Goal: Transaction & Acquisition: Purchase product/service

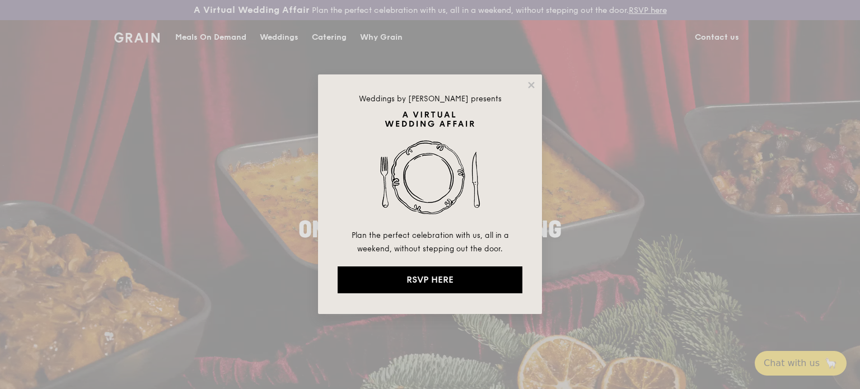
click at [526, 80] on button at bounding box center [531, 85] width 10 height 10
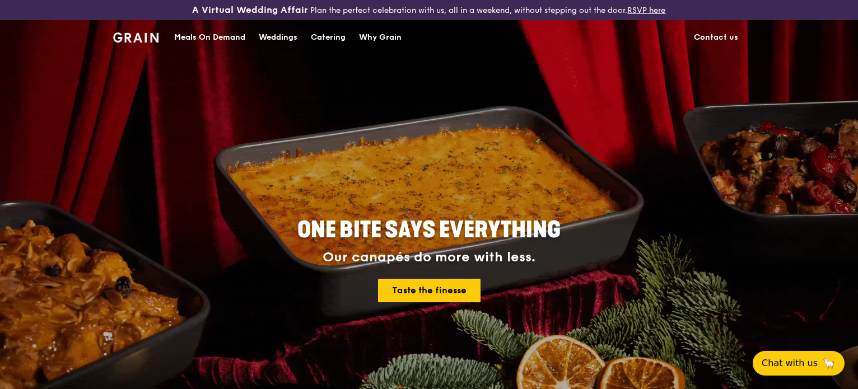
click at [186, 154] on div "ONE BITE SAYS EVERYTHING Our canapés do more with less. Taste the finesse" at bounding box center [428, 261] width 627 height 414
click at [334, 38] on div "Catering" at bounding box center [328, 38] width 35 height 34
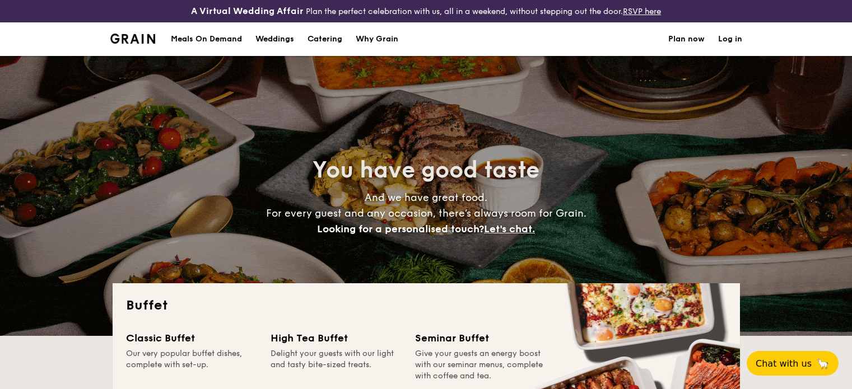
select select
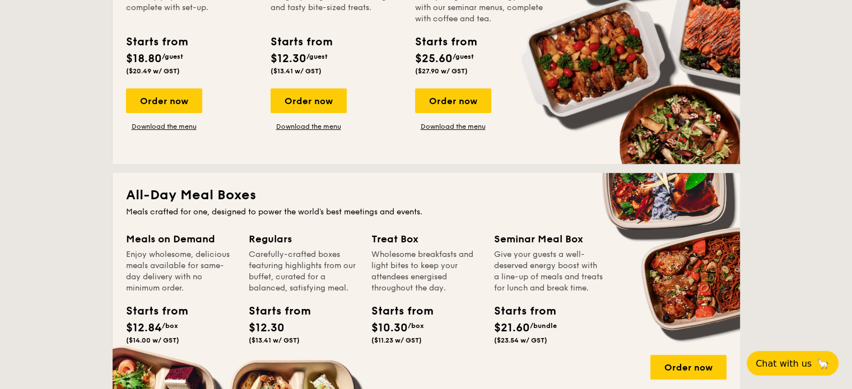
scroll to position [448, 0]
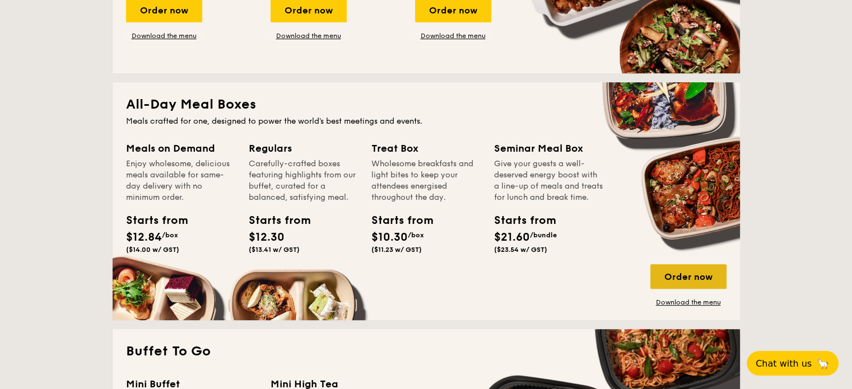
click at [688, 271] on div "Order now" at bounding box center [688, 276] width 76 height 25
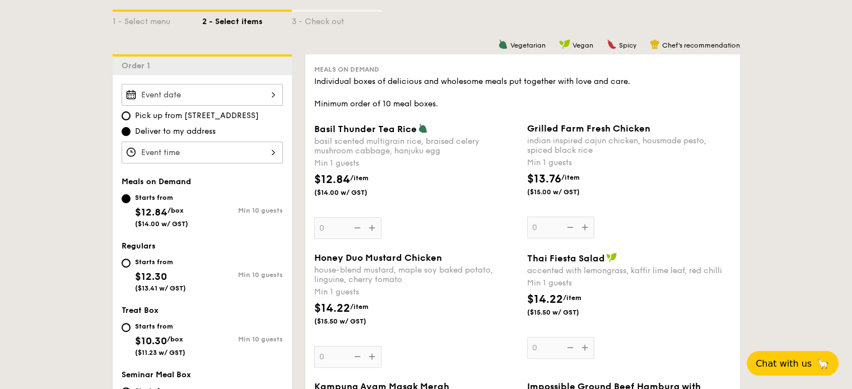
scroll to position [280, 0]
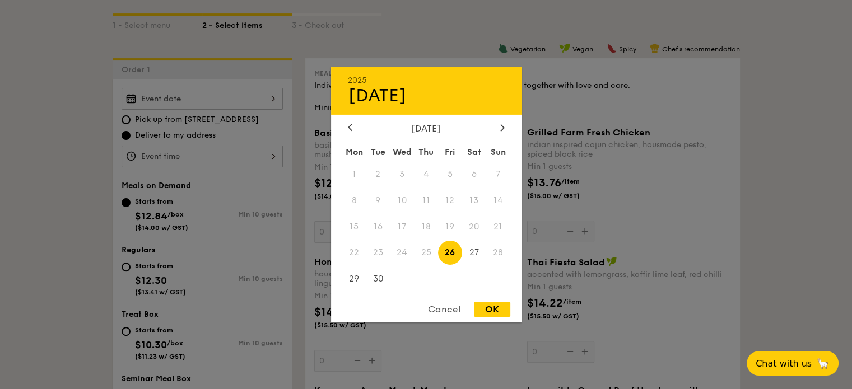
click at [271, 100] on div "2025 Sep 26 September 2025 Mon Tue Wed Thu Fri Sat Sun 1 2 3 4 5 6 7 8 9 10 11 …" at bounding box center [202, 99] width 161 height 22
click at [491, 306] on div "OK" at bounding box center [492, 309] width 36 height 15
type input "Sep 26, 2025"
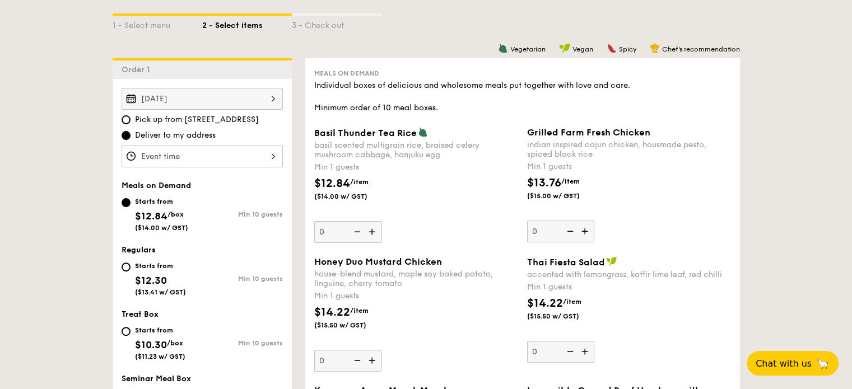
click at [169, 156] on div "12 1 2 3 4 5 6 7 8 9 10 11 00 15 30 45 am pm Cancel OK" at bounding box center [202, 157] width 161 height 22
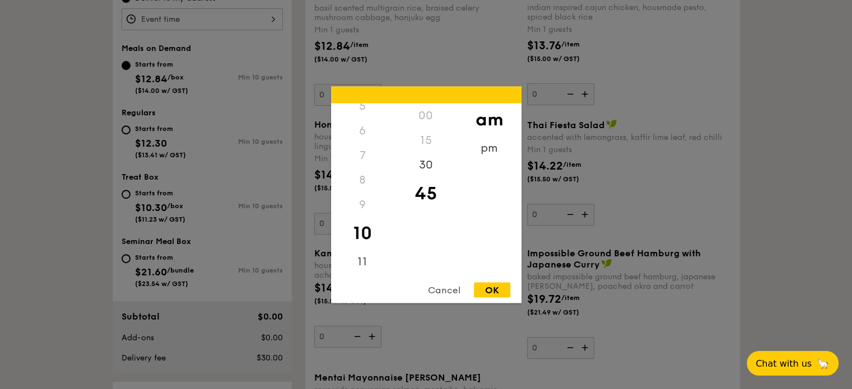
scroll to position [616, 0]
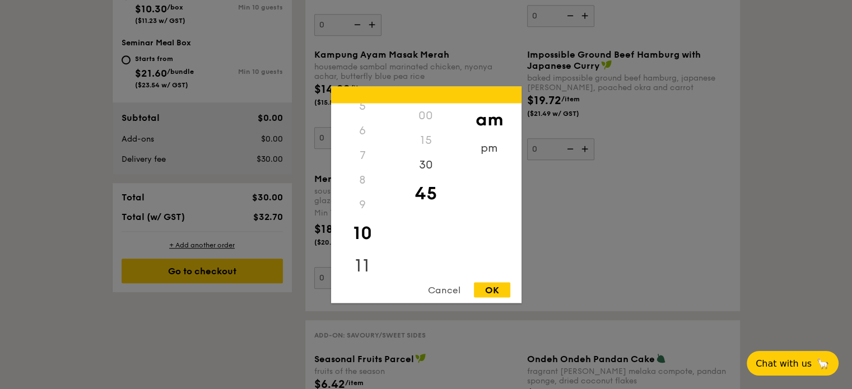
click at [363, 266] on div "11" at bounding box center [362, 265] width 63 height 32
click at [421, 166] on div "30" at bounding box center [425, 168] width 63 height 32
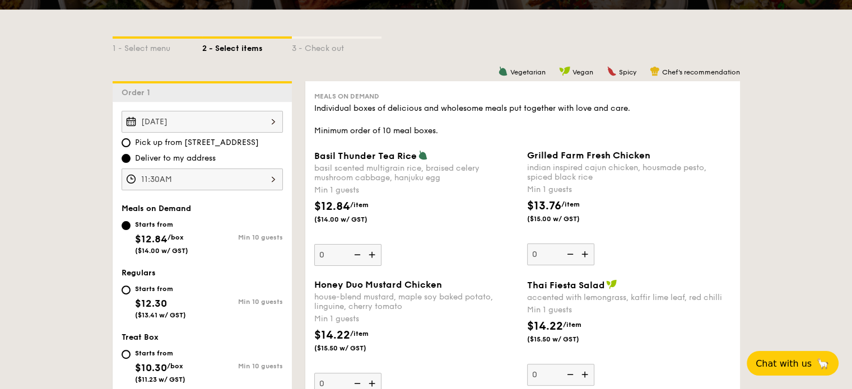
scroll to position [336, 0]
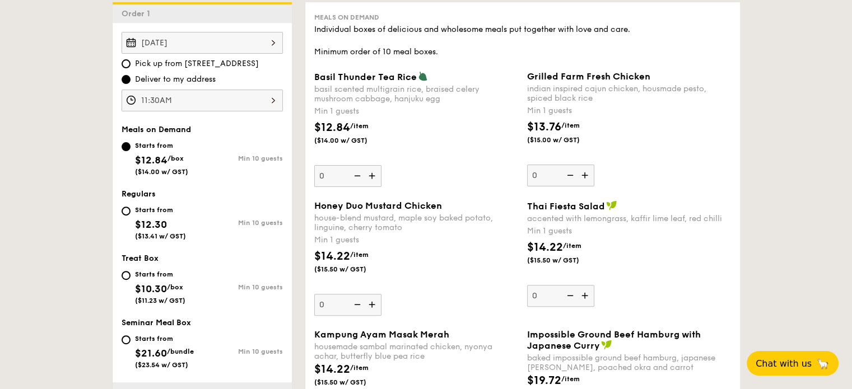
click at [267, 102] on div "11:30AM" at bounding box center [202, 101] width 161 height 22
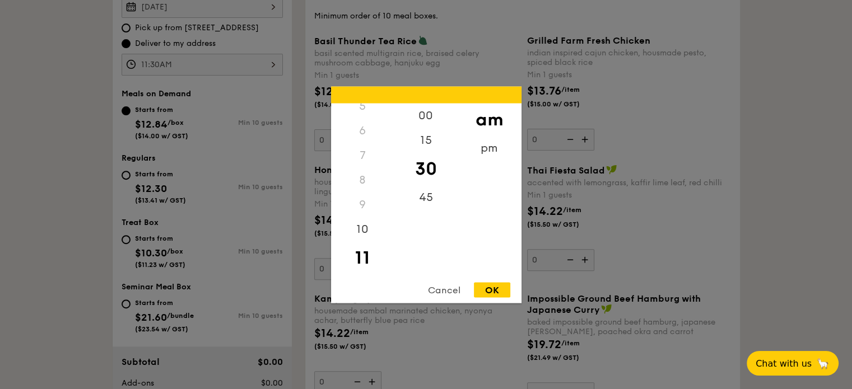
scroll to position [448, 0]
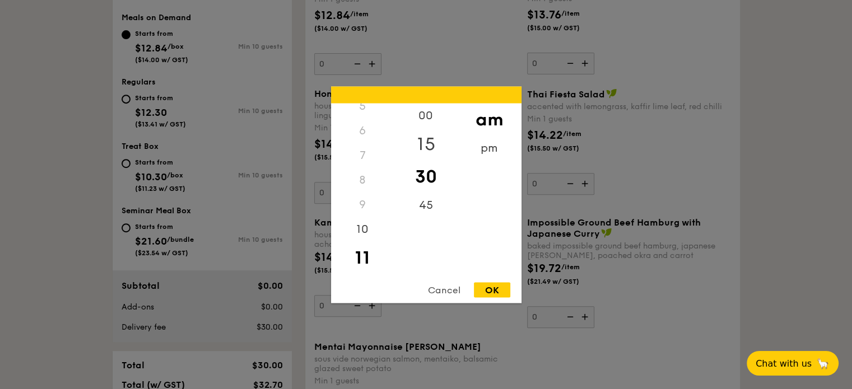
click at [427, 145] on div "15" at bounding box center [425, 144] width 63 height 32
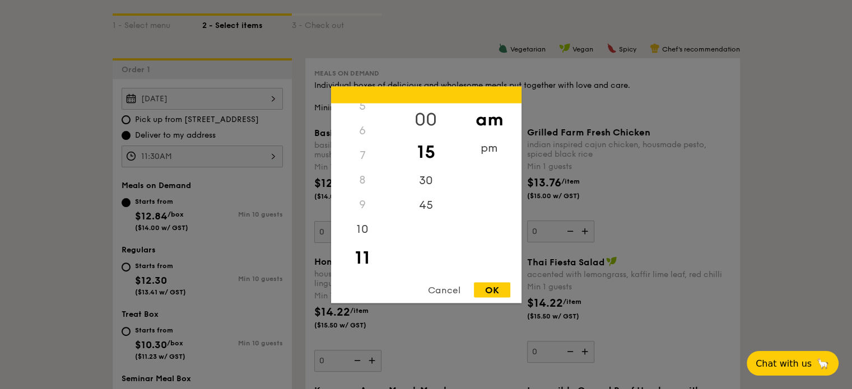
scroll to position [280, 0]
click at [426, 115] on div "00" at bounding box center [425, 119] width 63 height 32
click at [427, 184] on div "30" at bounding box center [425, 176] width 63 height 32
click at [428, 205] on div "45" at bounding box center [425, 201] width 63 height 32
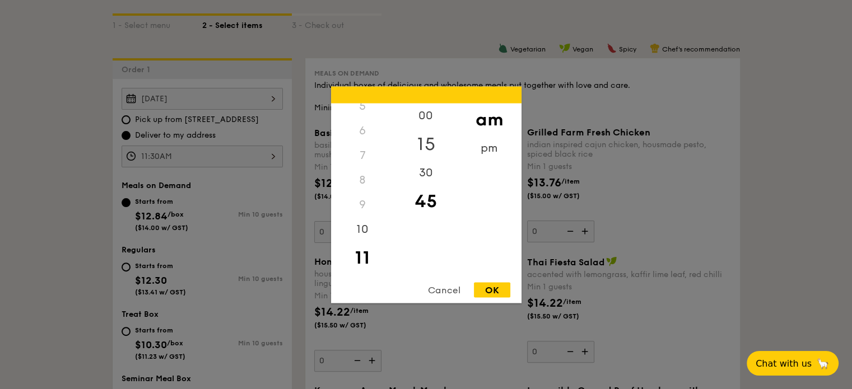
click at [431, 149] on div "15" at bounding box center [425, 144] width 63 height 32
click at [501, 294] on div "OK" at bounding box center [492, 289] width 36 height 15
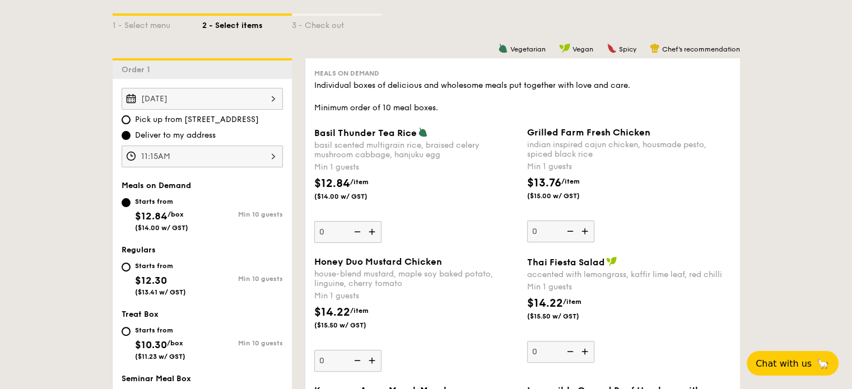
click at [256, 161] on div "11:15AM" at bounding box center [202, 157] width 161 height 22
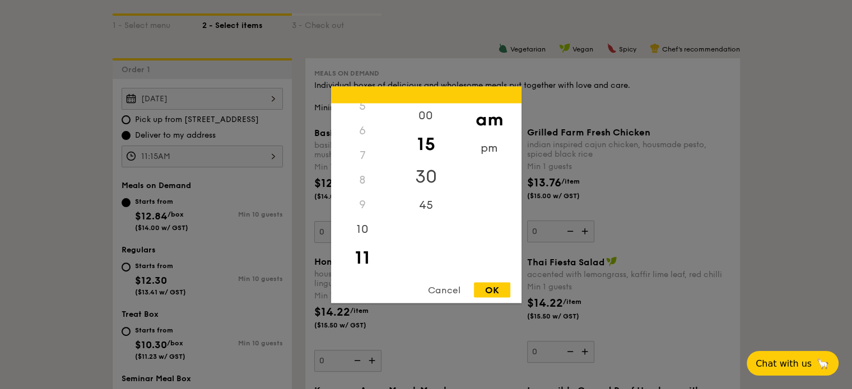
click at [419, 178] on div "30" at bounding box center [425, 176] width 63 height 32
click at [501, 295] on div "OK" at bounding box center [492, 289] width 36 height 15
type input "11:30AM"
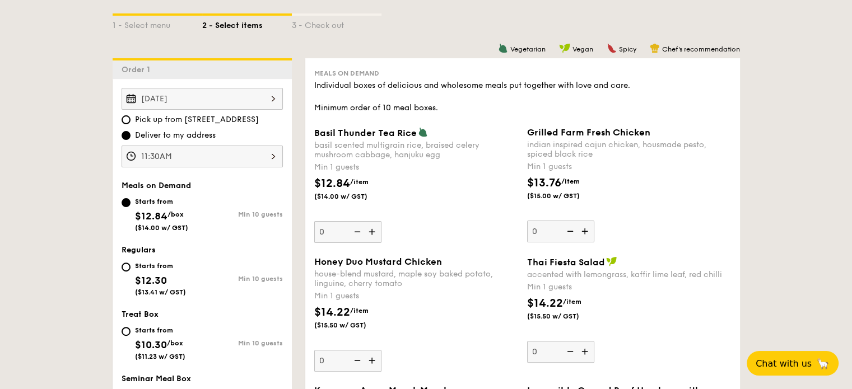
click at [146, 156] on div "11:30AM" at bounding box center [202, 157] width 161 height 22
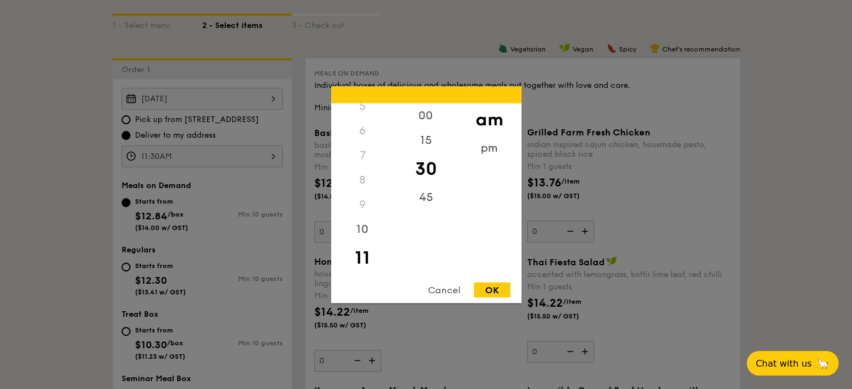
click at [446, 293] on div "Cancel" at bounding box center [444, 289] width 55 height 15
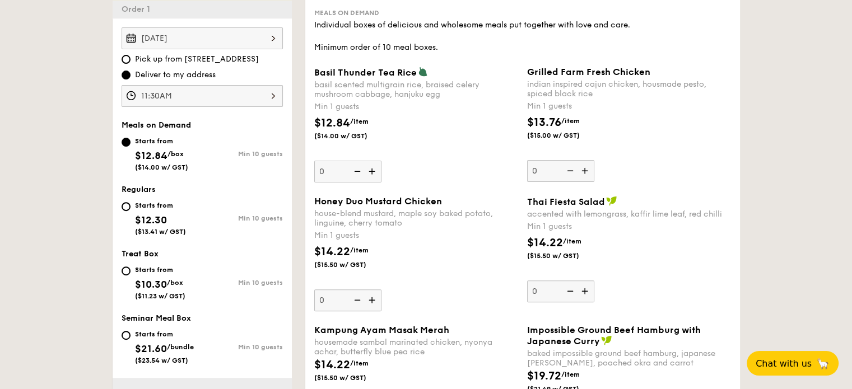
scroll to position [392, 0]
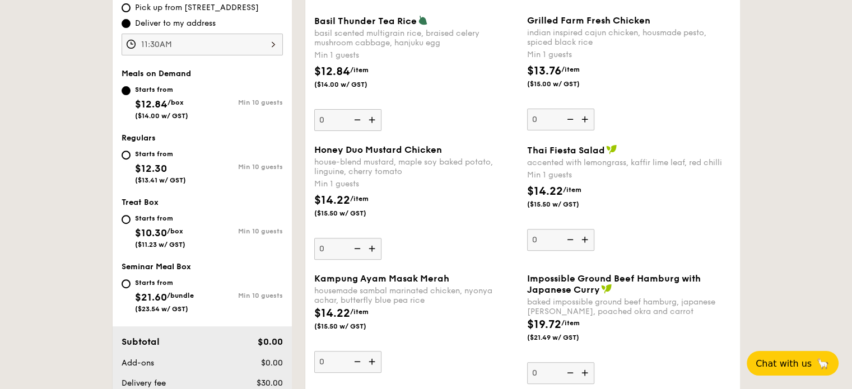
click at [129, 157] on div "Starts from $12.30 ($13.41 w/ GST)" at bounding box center [162, 165] width 81 height 37
click at [129, 157] on input "Starts from $12.30 ($13.41 w/ GST) Min 10 guests" at bounding box center [126, 155] width 9 height 9
radio input "true"
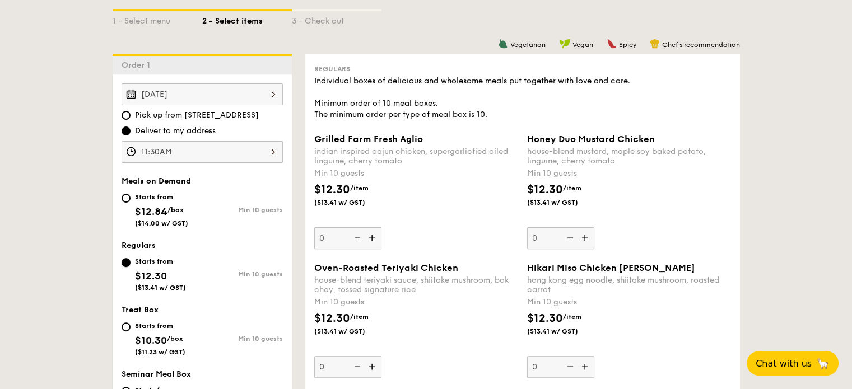
scroll to position [280, 0]
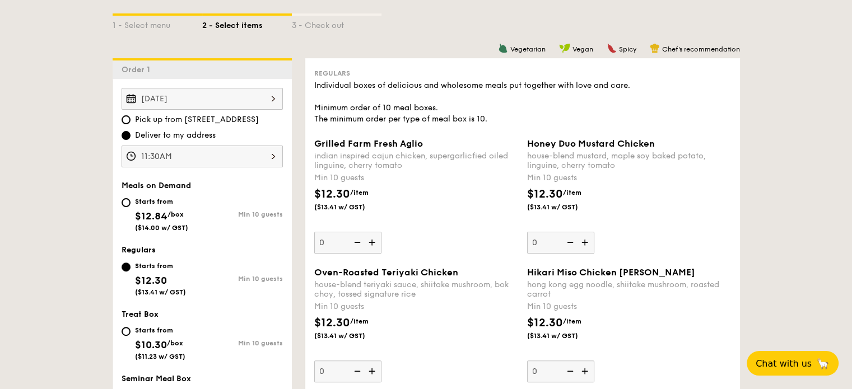
click at [135, 212] on span "$12.84" at bounding box center [151, 216] width 32 height 12
click at [130, 207] on input "Starts from $12.84 /box ($14.00 w/ GST) Min 10 guests" at bounding box center [126, 202] width 9 height 9
radio input "true"
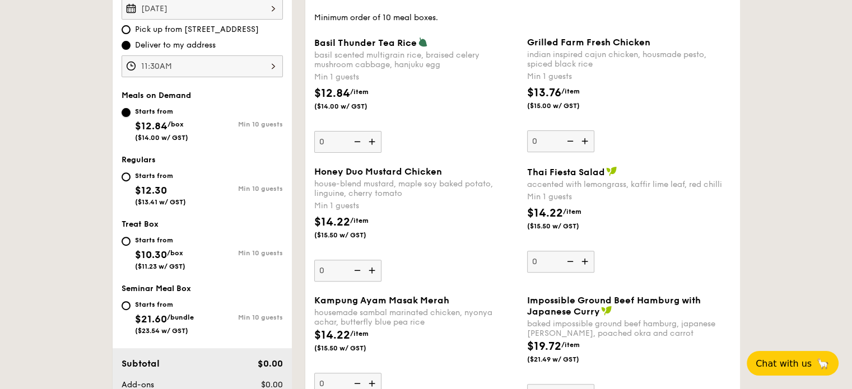
scroll to position [448, 0]
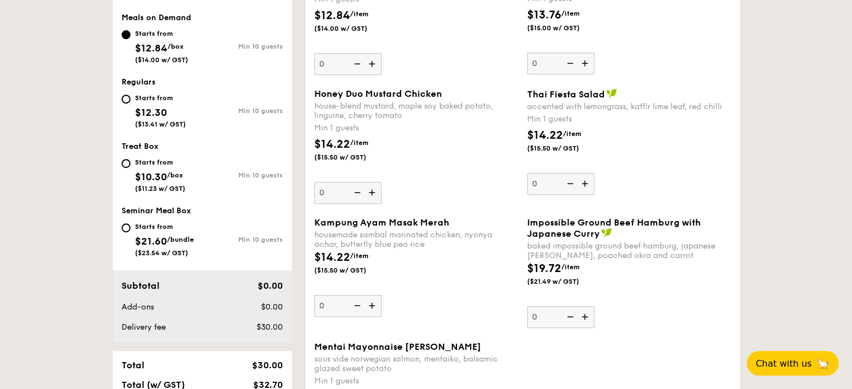
click at [147, 104] on div "Starts from $12.30 ($13.41 w/ GST)" at bounding box center [160, 109] width 51 height 37
click at [130, 104] on input "Starts from $12.30 ($13.41 w/ GST) Min 10 guests" at bounding box center [126, 99] width 9 height 9
radio input "true"
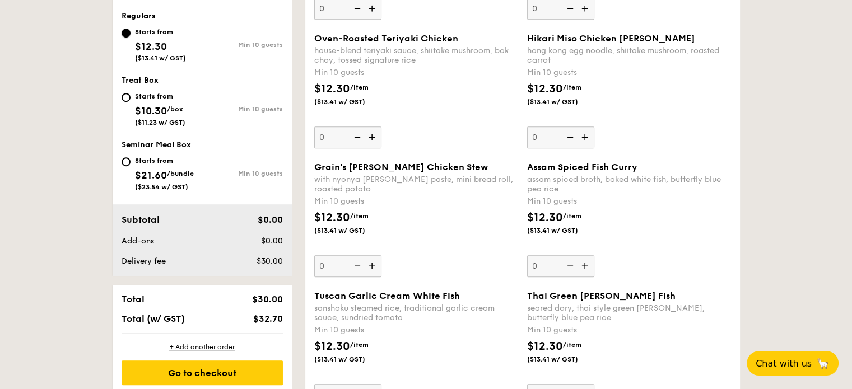
scroll to position [498, 0]
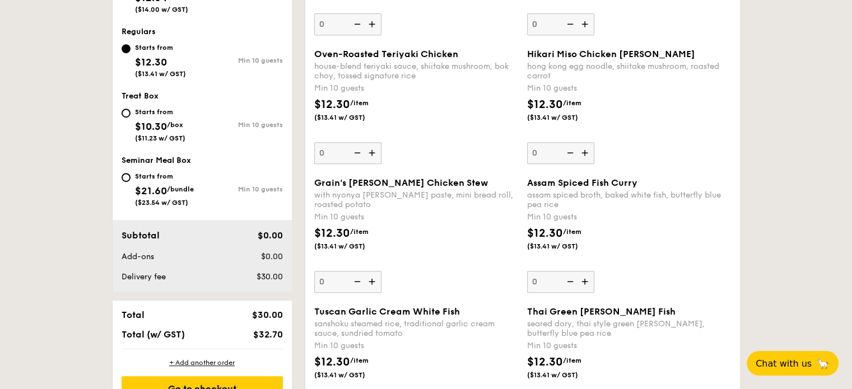
click at [376, 287] on img at bounding box center [373, 281] width 17 height 21
click at [376, 287] on input "0" at bounding box center [347, 282] width 67 height 22
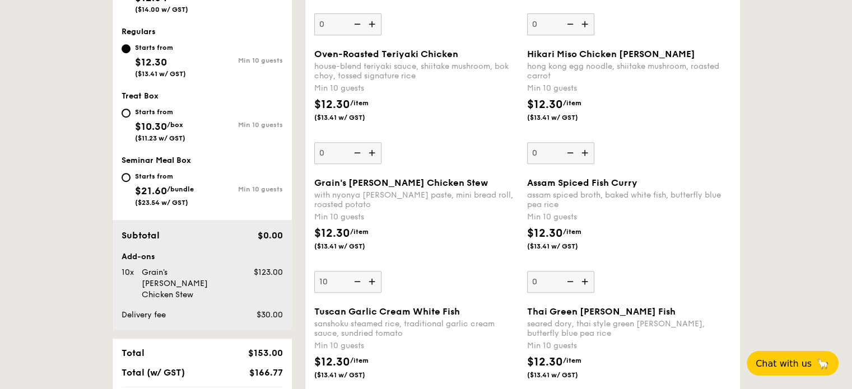
click at [359, 283] on img at bounding box center [356, 281] width 17 height 21
click at [359, 283] on input "10" at bounding box center [347, 282] width 67 height 22
type input "0"
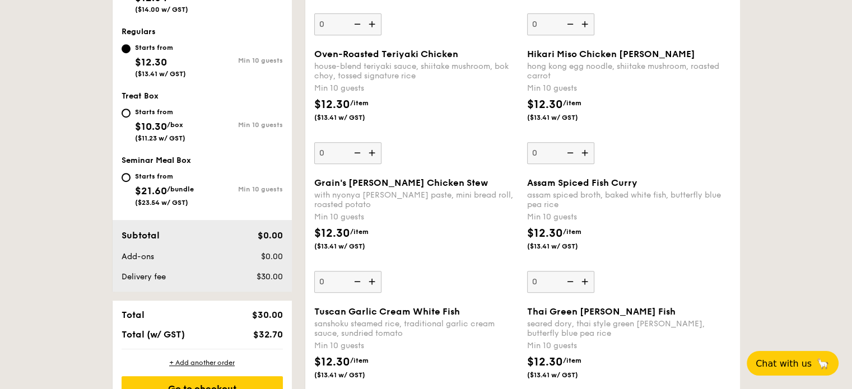
click at [586, 151] on img at bounding box center [585, 152] width 17 height 21
click at [586, 151] on input "0" at bounding box center [560, 153] width 67 height 22
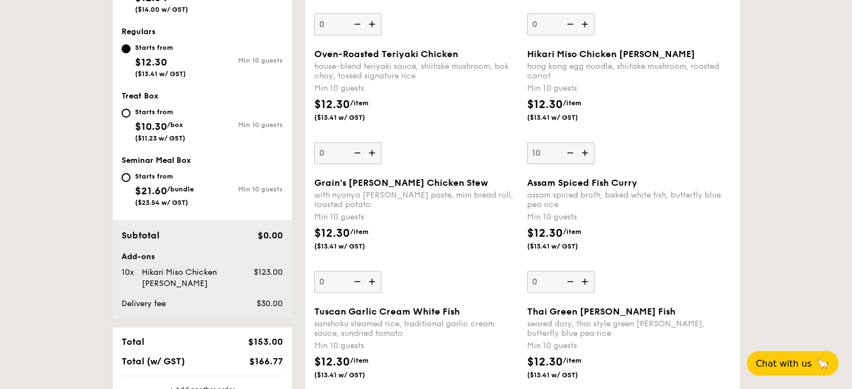
click at [569, 155] on img at bounding box center [568, 152] width 17 height 21
click at [569, 155] on input "10" at bounding box center [560, 153] width 67 height 22
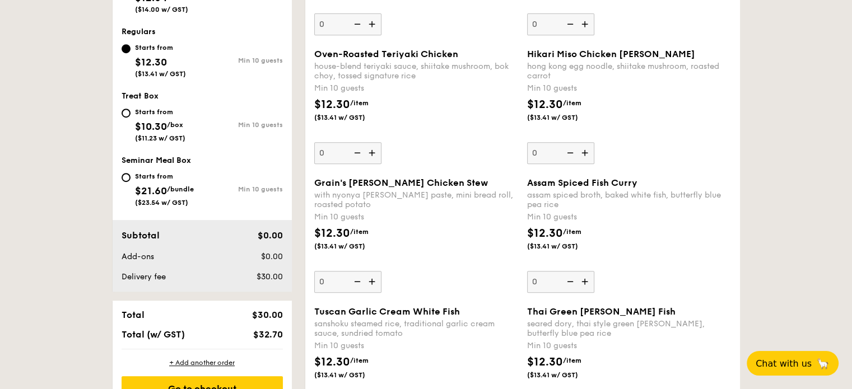
click at [584, 153] on img at bounding box center [585, 152] width 17 height 21
click at [584, 153] on input "0" at bounding box center [560, 153] width 67 height 22
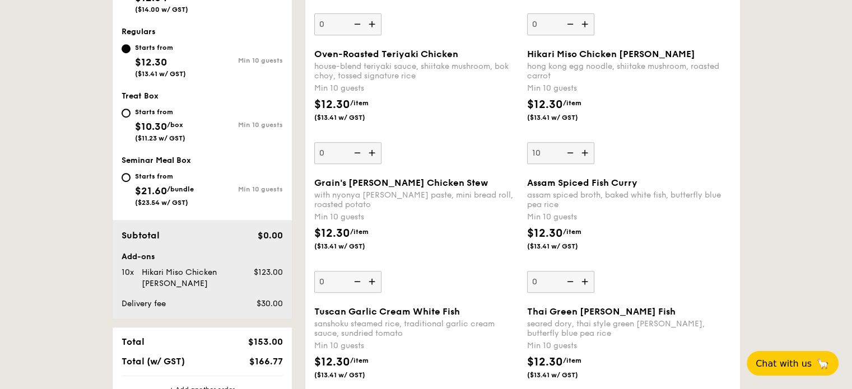
click at [571, 154] on img at bounding box center [568, 152] width 17 height 21
click at [571, 154] on input "10" at bounding box center [560, 153] width 67 height 22
type input "0"
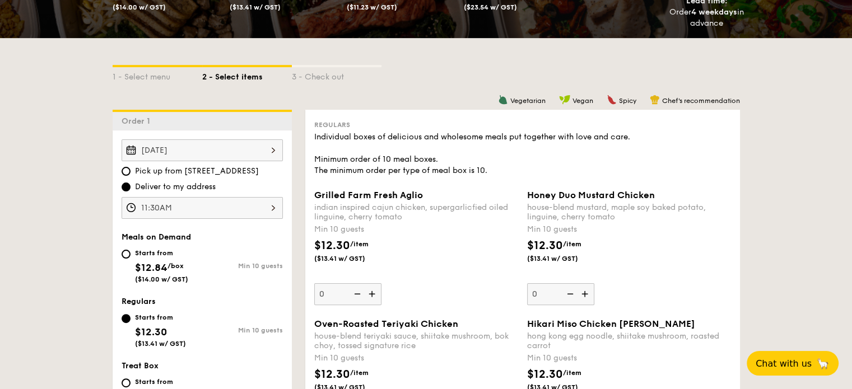
scroll to position [218, 0]
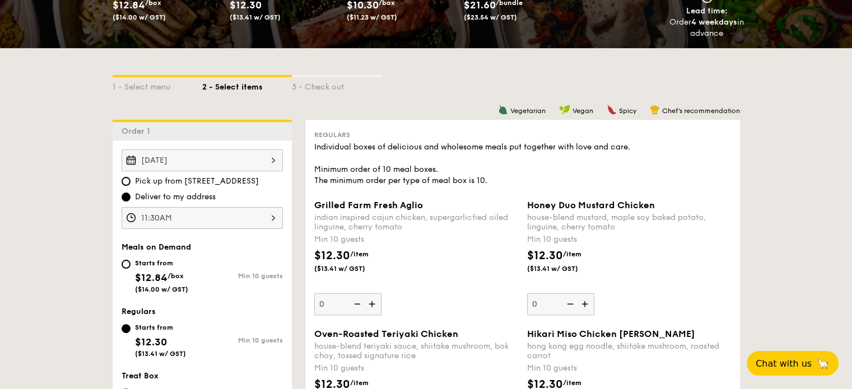
click at [372, 305] on img at bounding box center [373, 303] width 17 height 21
click at [372, 305] on input "0" at bounding box center [347, 304] width 67 height 22
type input "10"
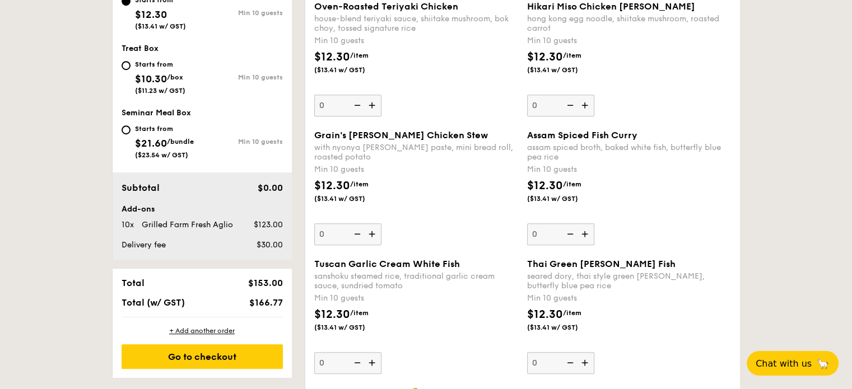
scroll to position [554, 0]
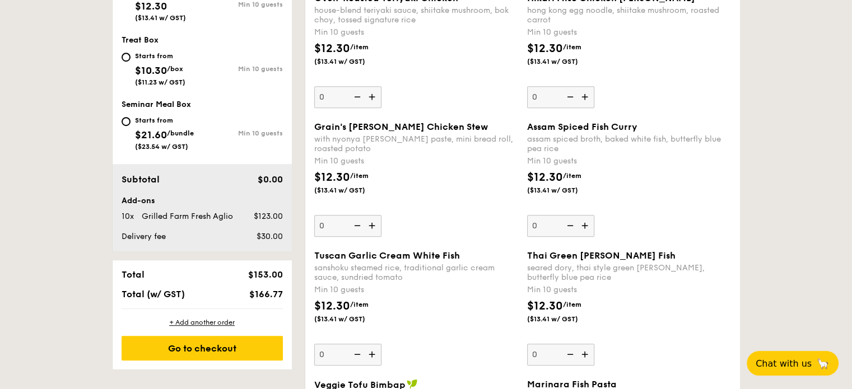
click at [580, 356] on img at bounding box center [585, 354] width 17 height 21
click at [580, 356] on input "0" at bounding box center [560, 355] width 67 height 22
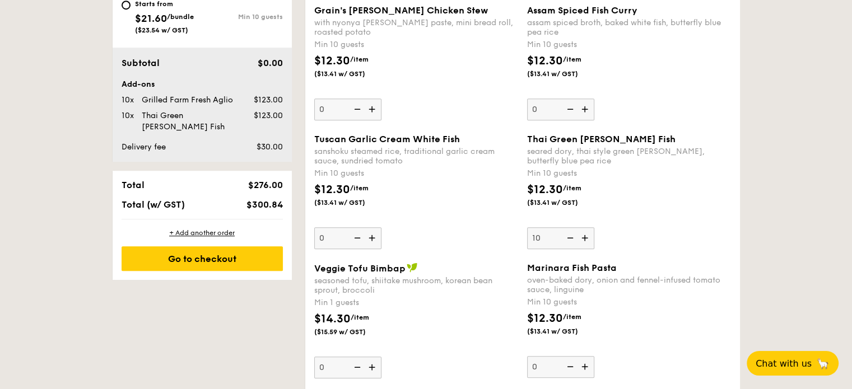
scroll to position [672, 0]
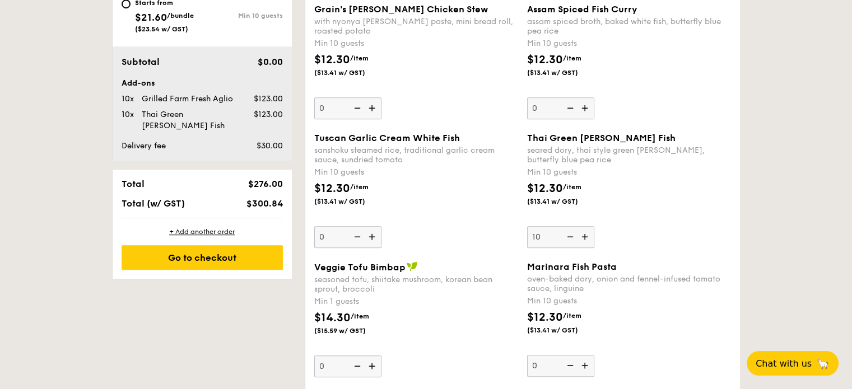
click at [567, 236] on img at bounding box center [568, 236] width 17 height 21
click at [567, 236] on input "10" at bounding box center [560, 237] width 67 height 22
type input "0"
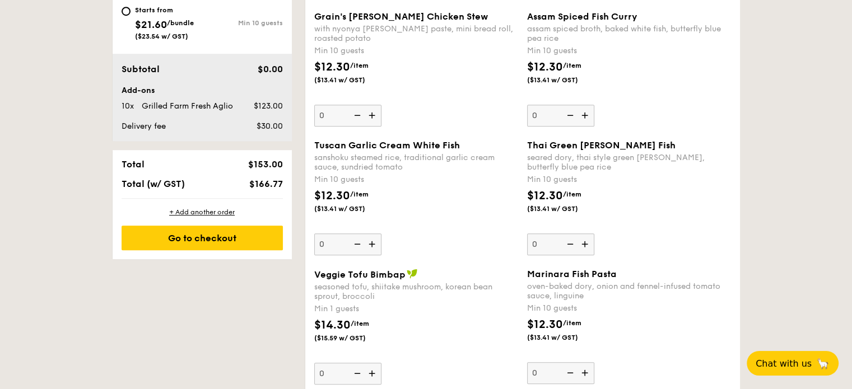
scroll to position [728, 0]
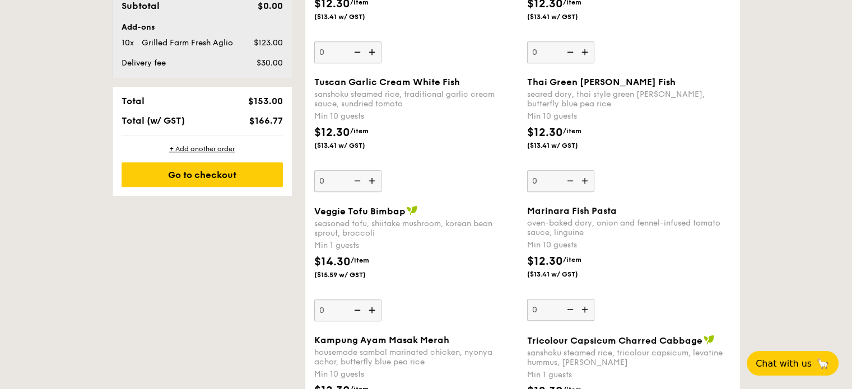
click at [683, 300] on div "Marinara Fish Pasta oven-baked dory, onion and fennel-infused tomato sauce, lin…" at bounding box center [629, 262] width 204 height 115
click at [594, 300] on input "0" at bounding box center [560, 310] width 67 height 22
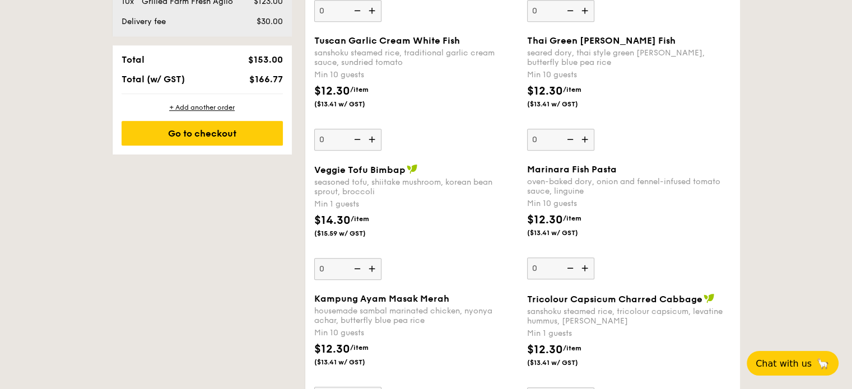
scroll to position [952, 0]
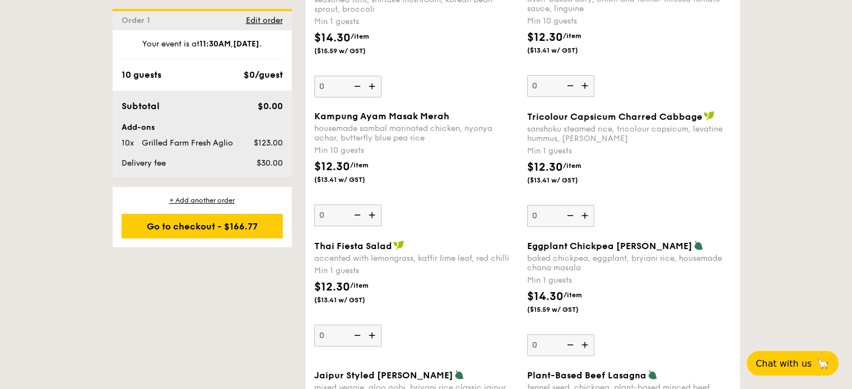
click at [710, 309] on div "$14.30 /item ($15.59 w/ GST)" at bounding box center [628, 307] width 213 height 39
click at [594, 334] on input "0" at bounding box center [560, 345] width 67 height 22
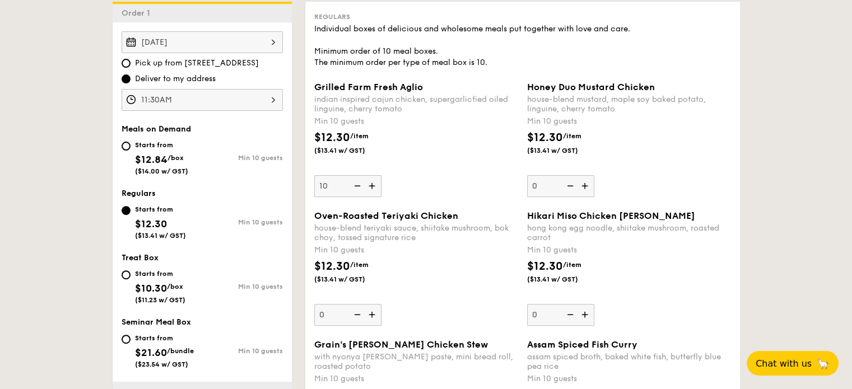
scroll to position [336, 0]
click at [358, 181] on img at bounding box center [356, 186] width 17 height 21
click at [358, 181] on input "10" at bounding box center [347, 187] width 67 height 22
type input "0"
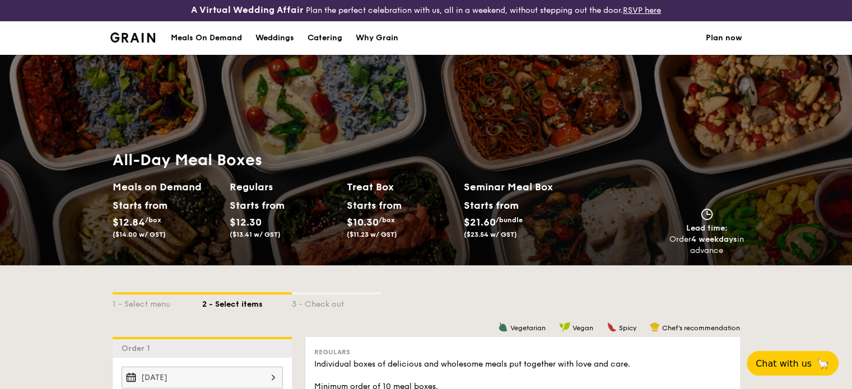
scroll to position [0, 0]
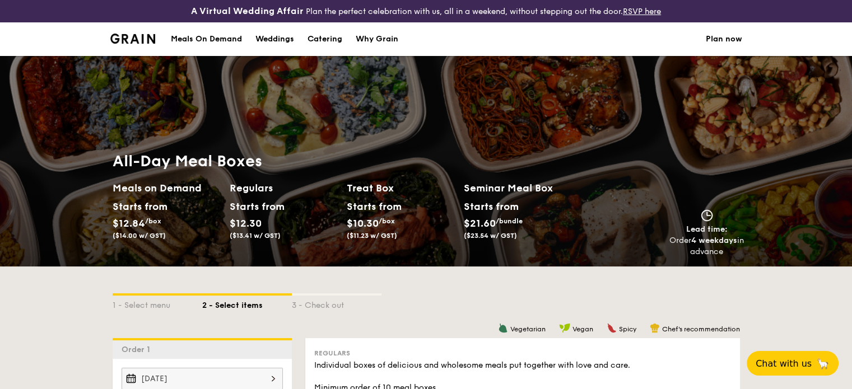
click at [226, 43] on div "Meals On Demand" at bounding box center [206, 39] width 71 height 34
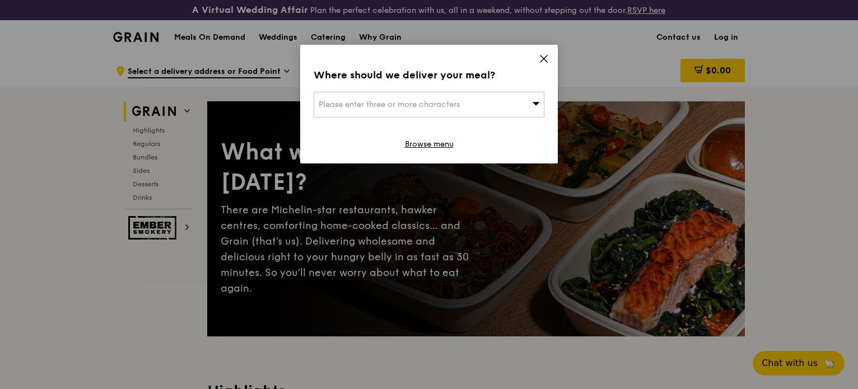
click at [539, 108] on span at bounding box center [536, 104] width 8 height 11
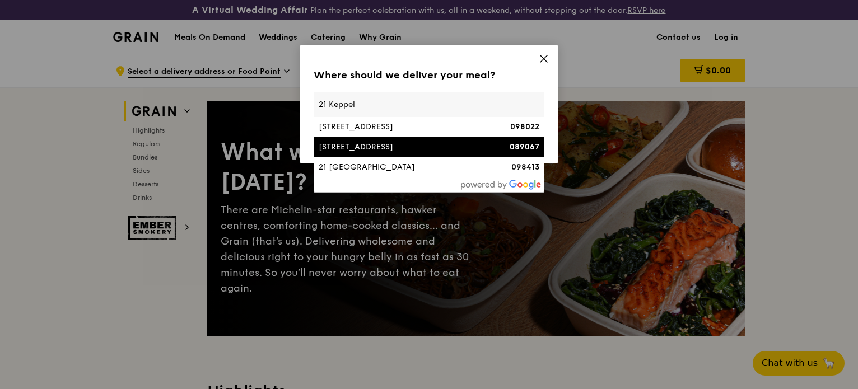
type input "21 Keppel"
click at [530, 152] on strong "089067" at bounding box center [525, 147] width 30 height 10
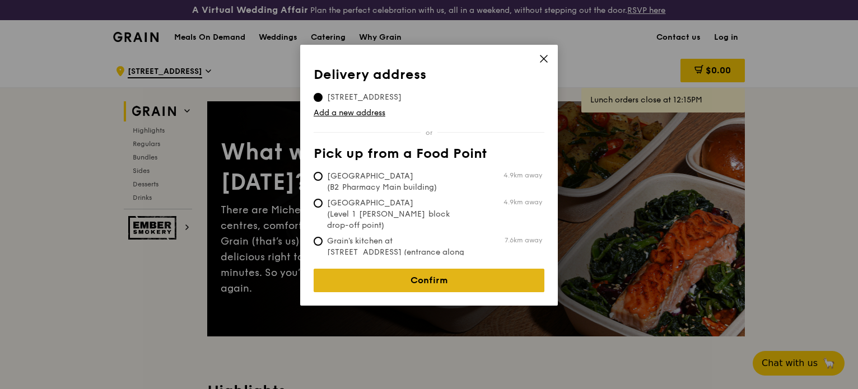
click at [428, 272] on link "Confirm" at bounding box center [429, 281] width 231 height 24
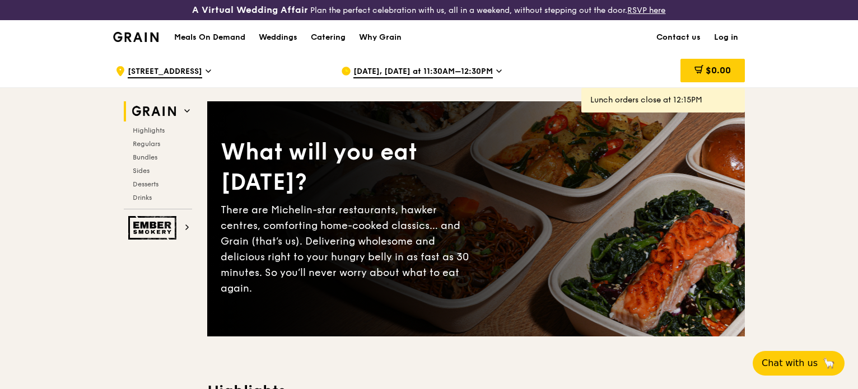
click at [724, 40] on link "Log in" at bounding box center [726, 38] width 38 height 34
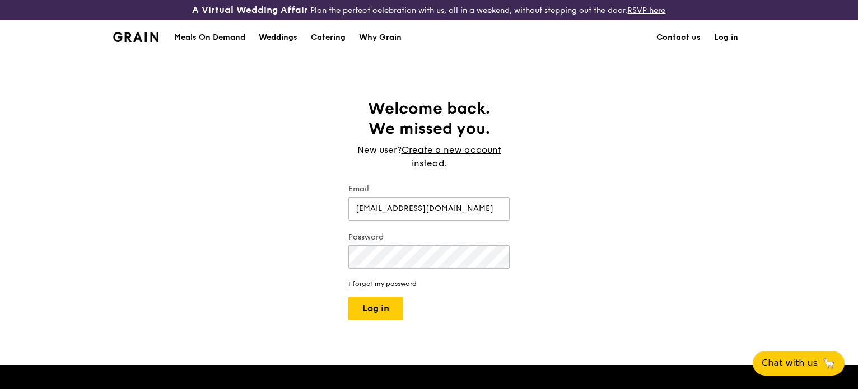
drag, startPoint x: 473, startPoint y: 213, endPoint x: 401, endPoint y: 239, distance: 76.7
click at [325, 208] on div "Welcome back. We missed you. New user? Create a new account instead. Email fait…" at bounding box center [429, 210] width 858 height 222
type input "faithpngsl@gmail.com"
click at [348, 297] on button "Log in" at bounding box center [375, 309] width 55 height 24
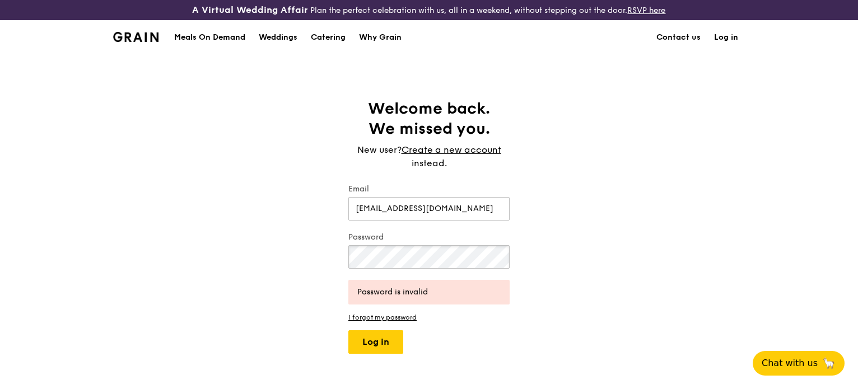
click at [324, 255] on div "Welcome back. We missed you. New user? Create a new account instead. Email fait…" at bounding box center [429, 226] width 858 height 255
click at [348, 330] on button "Log in" at bounding box center [375, 342] width 55 height 24
click at [390, 319] on link "I forgot my password" at bounding box center [428, 318] width 161 height 8
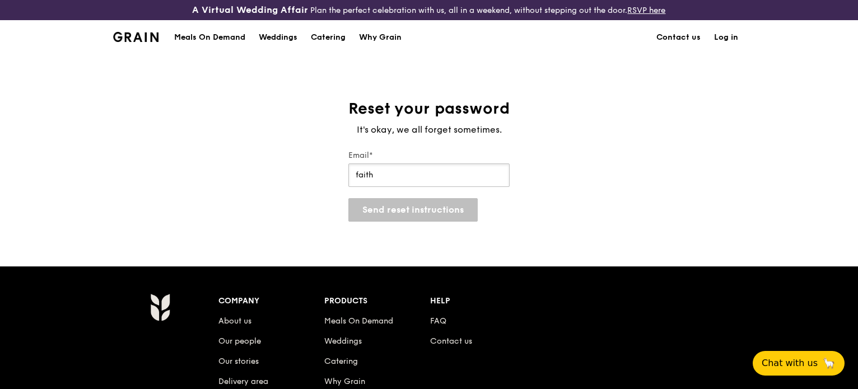
type input "faithpngsl@gmail.com"
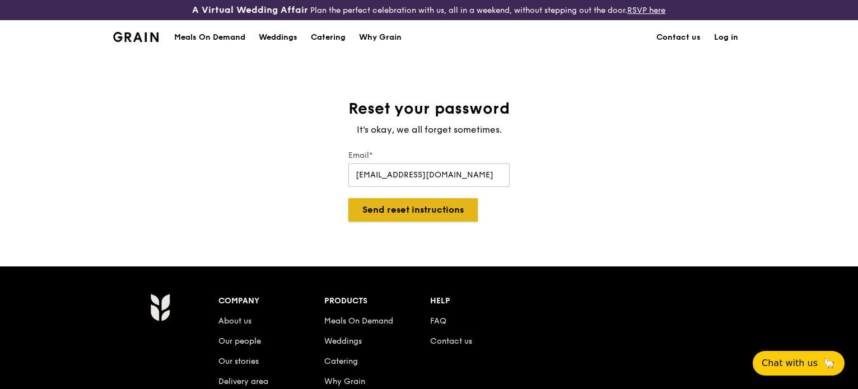
click at [435, 211] on button "Send reset instructions" at bounding box center [412, 210] width 129 height 24
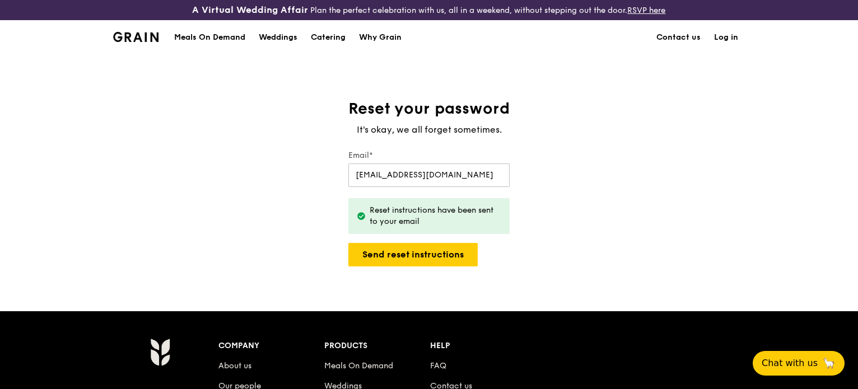
click at [731, 40] on link "Log in" at bounding box center [726, 38] width 38 height 34
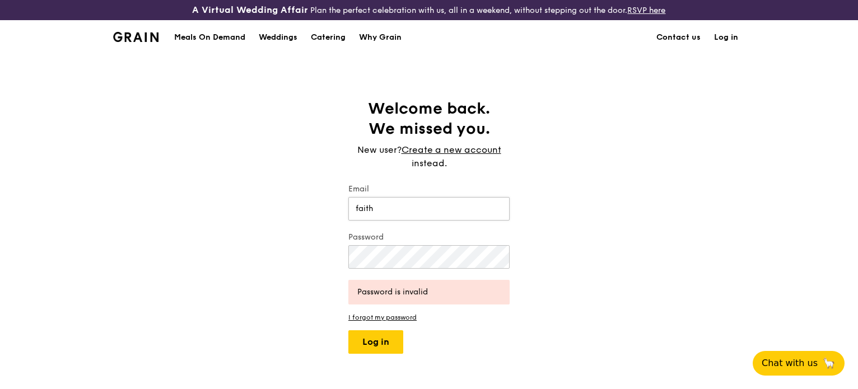
type input "faithpngsl@gmail.com"
drag, startPoint x: 443, startPoint y: 208, endPoint x: 396, endPoint y: 208, distance: 47.0
click at [384, 208] on input "faithpngsl@gmail.com" at bounding box center [428, 209] width 161 height 24
drag, startPoint x: 442, startPoint y: 209, endPoint x: 446, endPoint y: 214, distance: 6.5
click at [443, 208] on input "faithpngsl@gmail.com" at bounding box center [428, 209] width 161 height 24
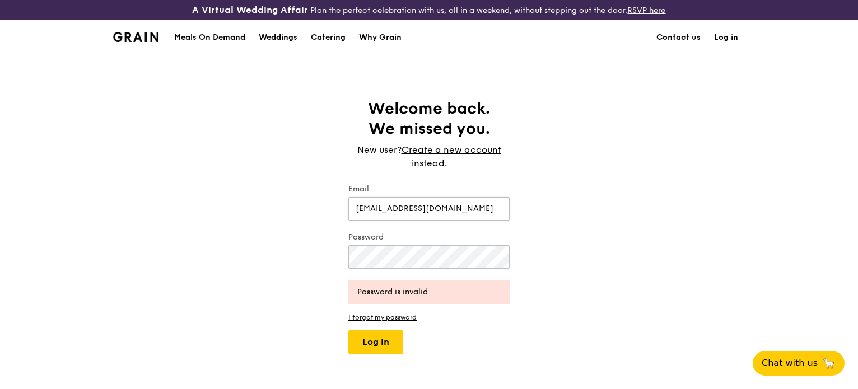
click at [399, 210] on input "faithpngsl@gmail.com" at bounding box center [428, 209] width 161 height 24
click at [445, 212] on input "faithpngsl@gmail.com" at bounding box center [428, 209] width 161 height 24
click at [348, 330] on button "Log in" at bounding box center [375, 342] width 55 height 24
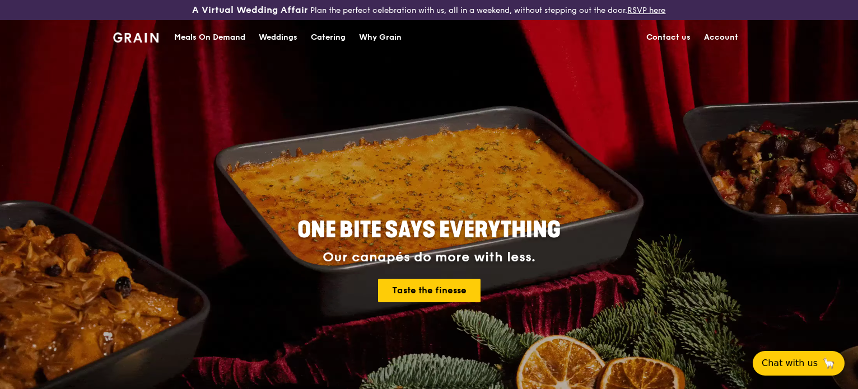
click at [731, 40] on link "Account" at bounding box center [721, 38] width 48 height 34
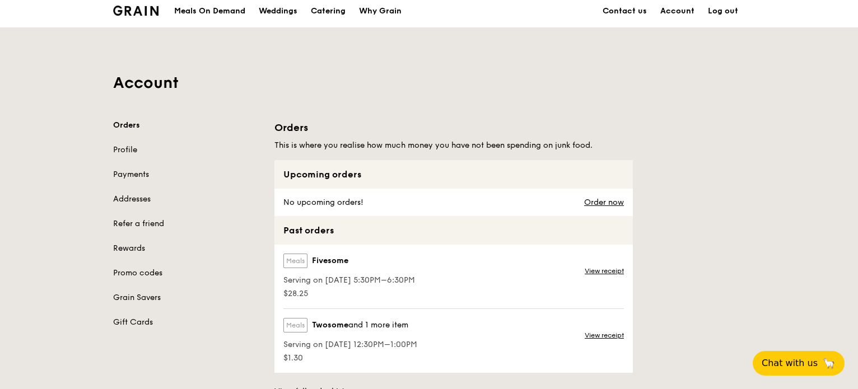
scroll to position [112, 0]
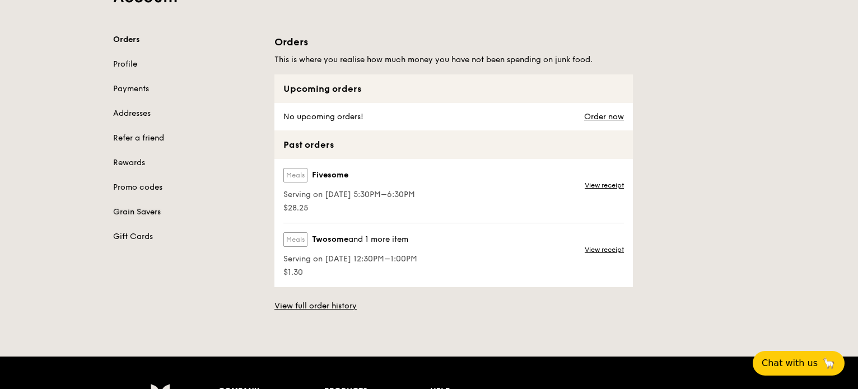
click at [143, 213] on link "Grain Savers" at bounding box center [187, 212] width 148 height 11
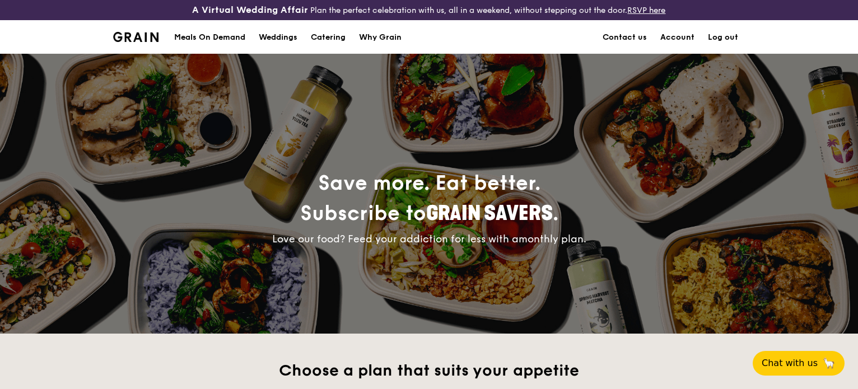
click at [222, 41] on div "Meals On Demand" at bounding box center [209, 38] width 71 height 34
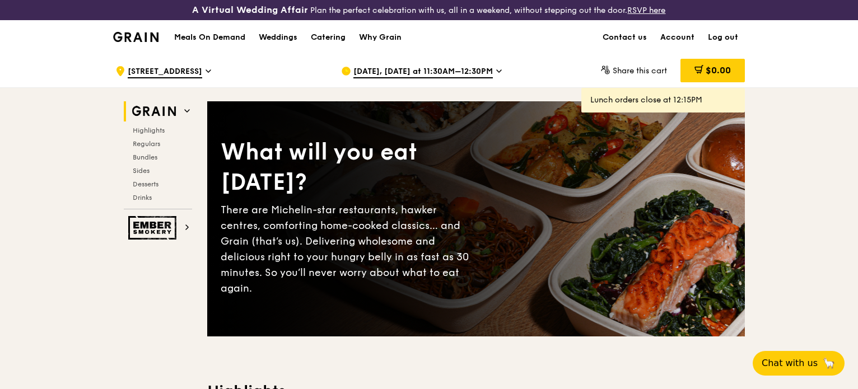
click at [492, 71] on div "Sep 22, Today at 11:30AM–12:30PM" at bounding box center [445, 71] width 208 height 34
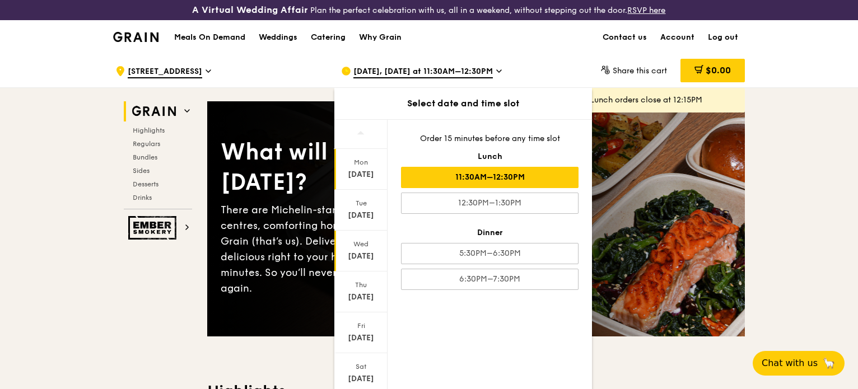
click at [363, 248] on div "Wed Sep 24" at bounding box center [360, 251] width 53 height 41
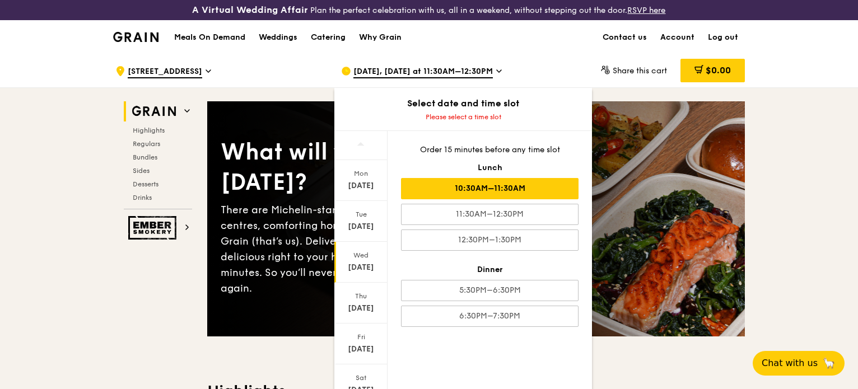
click at [486, 194] on div "10:30AM–11:30AM" at bounding box center [490, 188] width 178 height 21
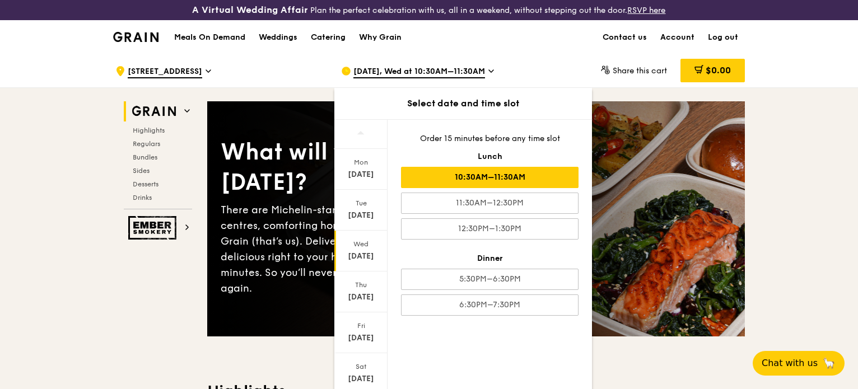
click at [560, 52] on div "Meals On Demand Weddings Catering Why Grain Contact us Account Log out" at bounding box center [429, 37] width 632 height 34
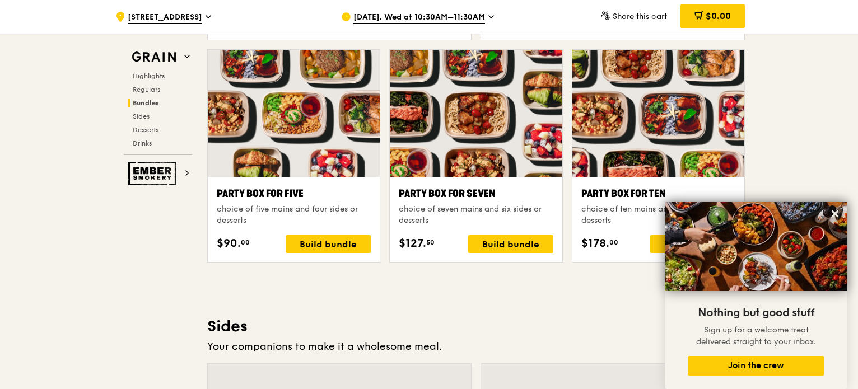
scroll to position [2240, 0]
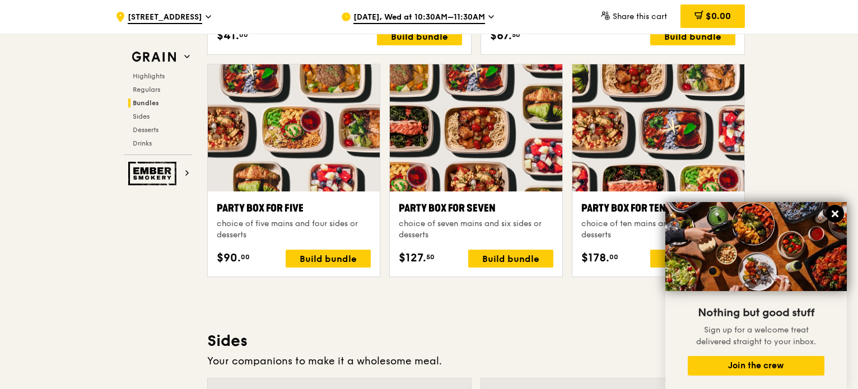
click at [839, 214] on icon at bounding box center [835, 214] width 10 height 10
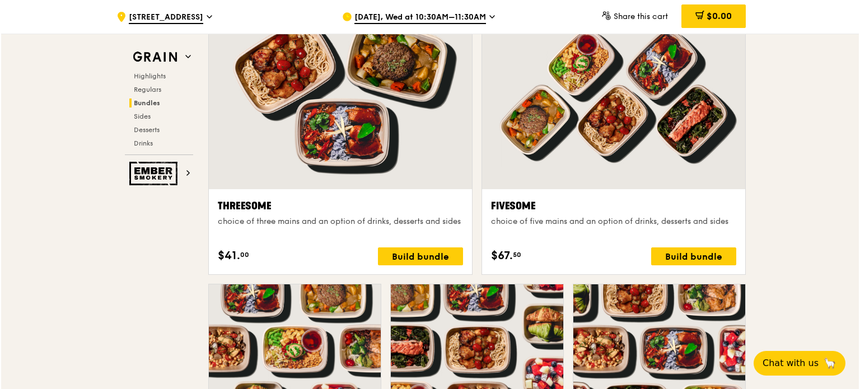
scroll to position [2016, 0]
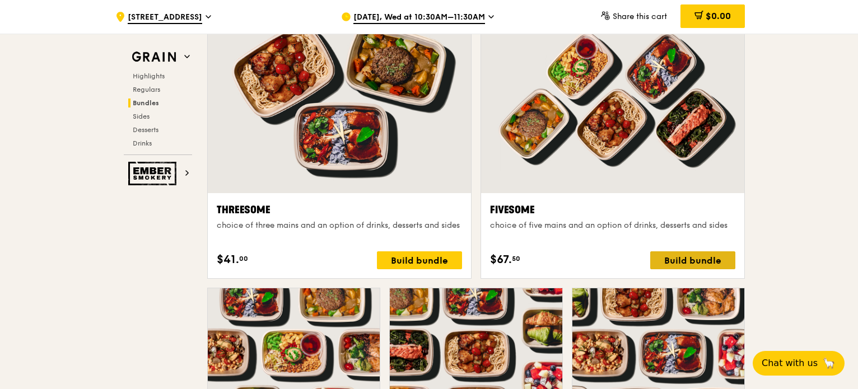
click at [709, 263] on div "Build bundle" at bounding box center [692, 260] width 85 height 18
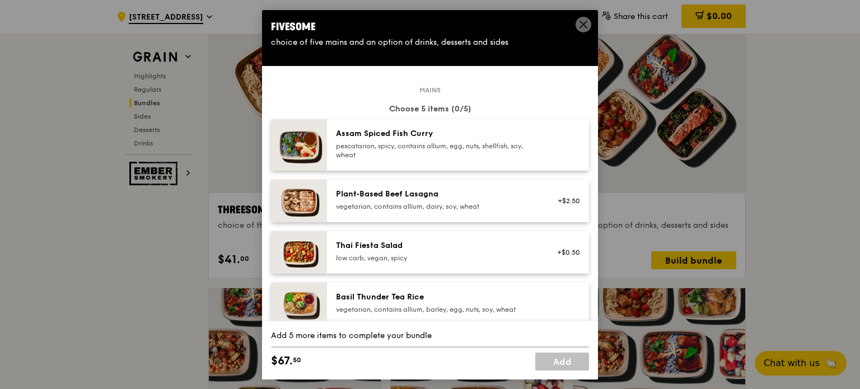
click at [457, 156] on div "pescatarian, spicy, contains allium, egg, nuts, shellfish, soy, wheat" at bounding box center [436, 150] width 201 height 18
click at [404, 141] on div "Assam Spiced Fish Curry pescatarian, spicy, contains allium, egg, nuts, shellfi…" at bounding box center [436, 143] width 201 height 31
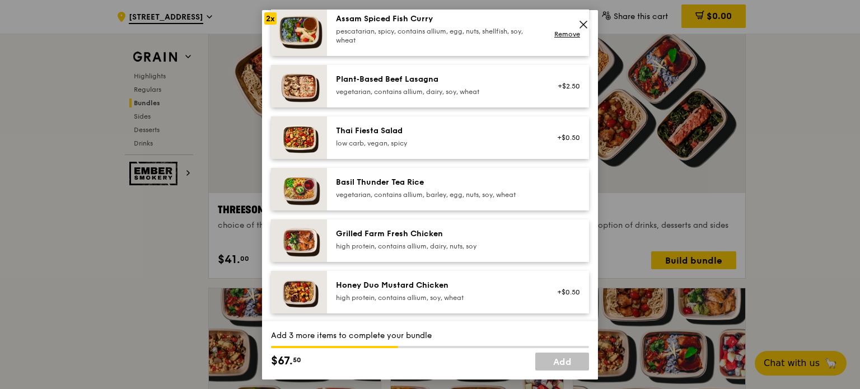
scroll to position [124, 0]
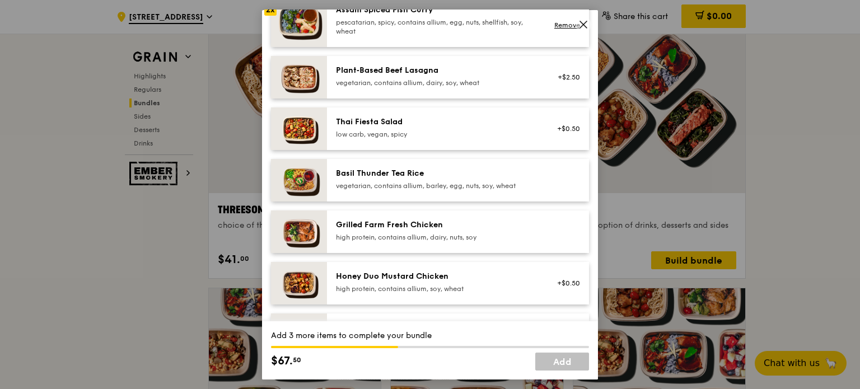
click at [365, 185] on div "vegetarian, contains allium, barley, egg, nuts, soy, wheat" at bounding box center [436, 185] width 201 height 9
click at [391, 233] on div "high protein, contains allium, dairy, nuts, soy" at bounding box center [436, 236] width 201 height 9
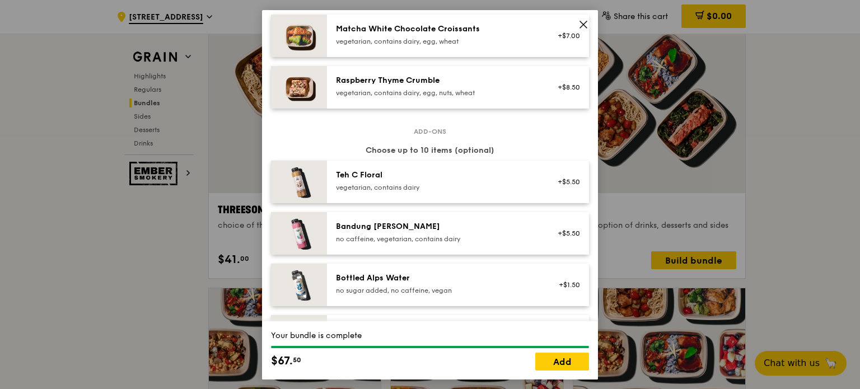
scroll to position [1139, 0]
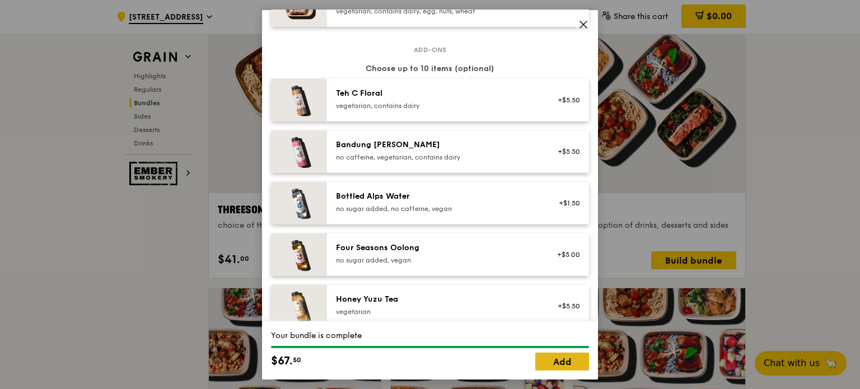
click at [574, 361] on link "Add" at bounding box center [562, 362] width 54 height 18
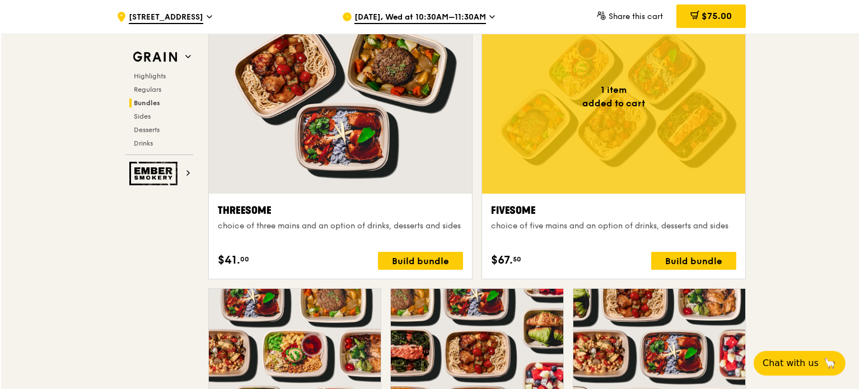
scroll to position [2016, 0]
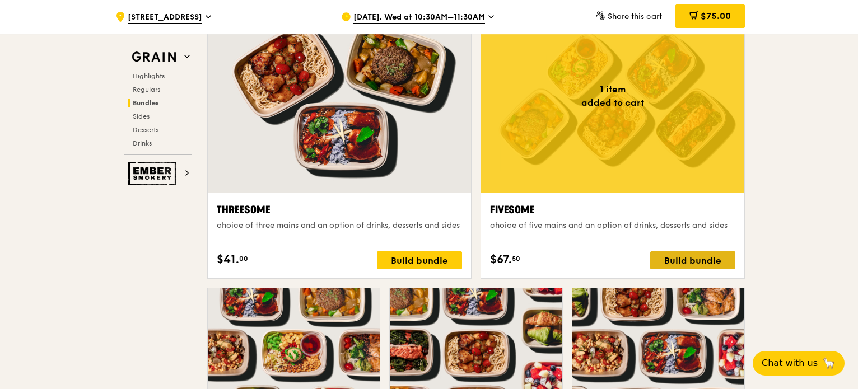
click at [678, 260] on div "Build bundle" at bounding box center [692, 260] width 85 height 18
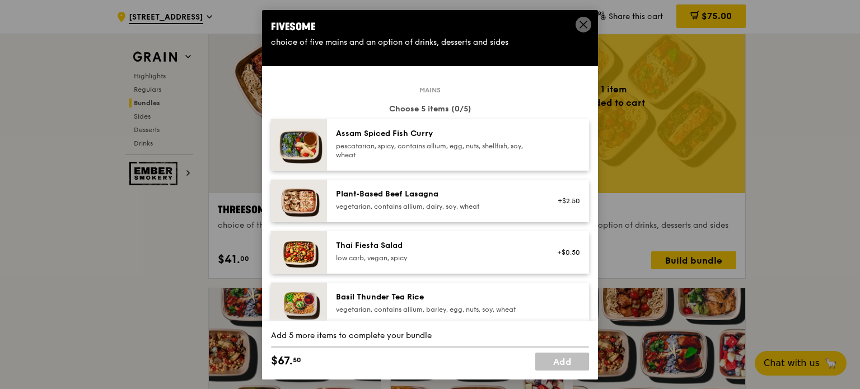
click at [419, 134] on div "Assam Spiced Fish Curry" at bounding box center [436, 133] width 201 height 11
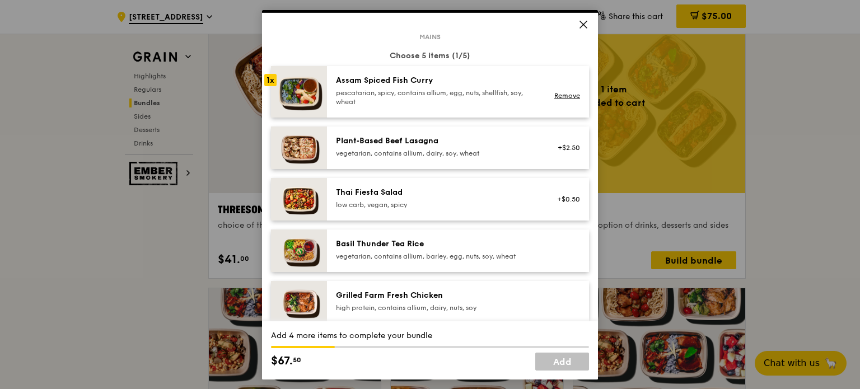
scroll to position [56, 0]
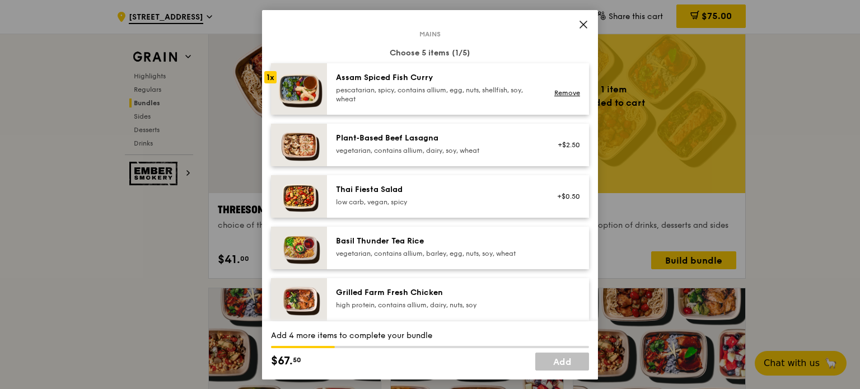
click at [379, 96] on div "pescatarian, spicy, contains allium, egg, nuts, shellfish, soy, wheat" at bounding box center [436, 94] width 201 height 18
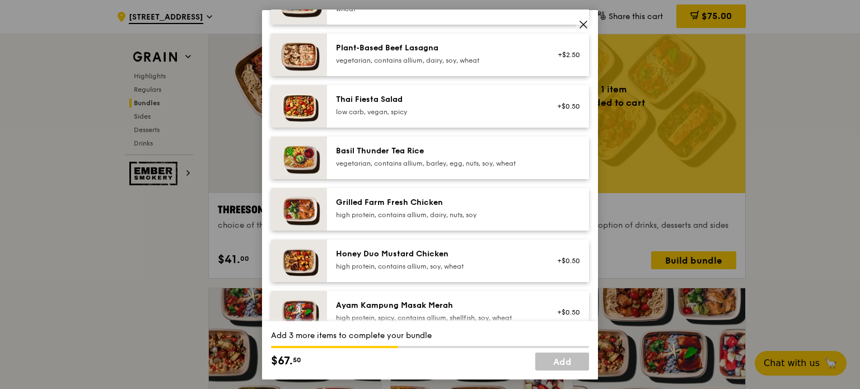
scroll to position [168, 0]
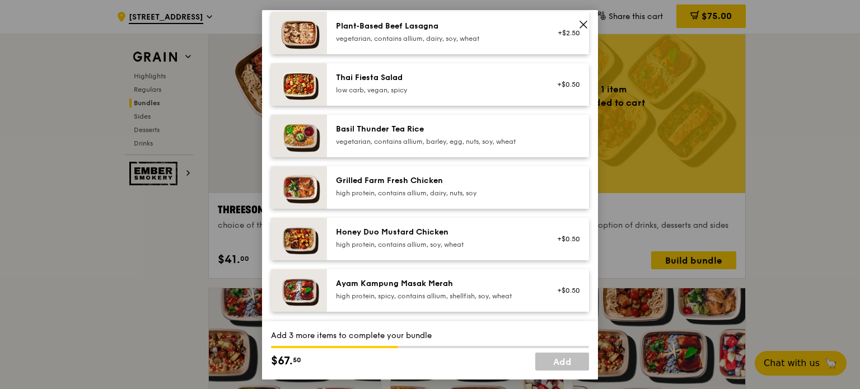
click at [365, 192] on div "high protein, contains allium, dairy, nuts, soy" at bounding box center [436, 192] width 201 height 9
click at [392, 141] on div "vegetarian, contains allium, barley, egg, nuts, soy, wheat" at bounding box center [436, 141] width 201 height 9
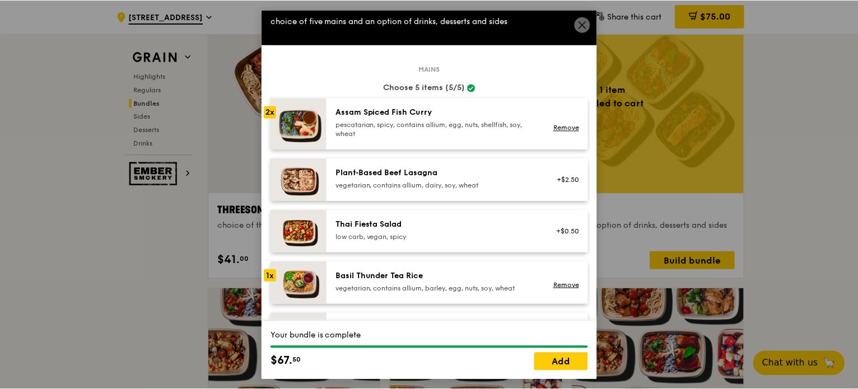
scroll to position [0, 0]
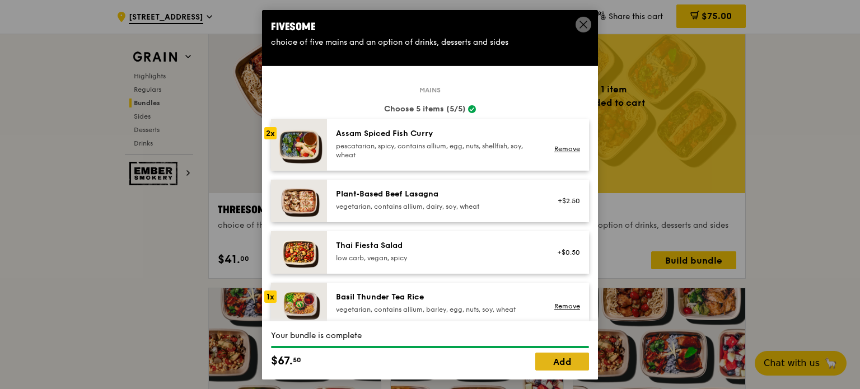
click at [556, 368] on link "Add" at bounding box center [562, 362] width 54 height 18
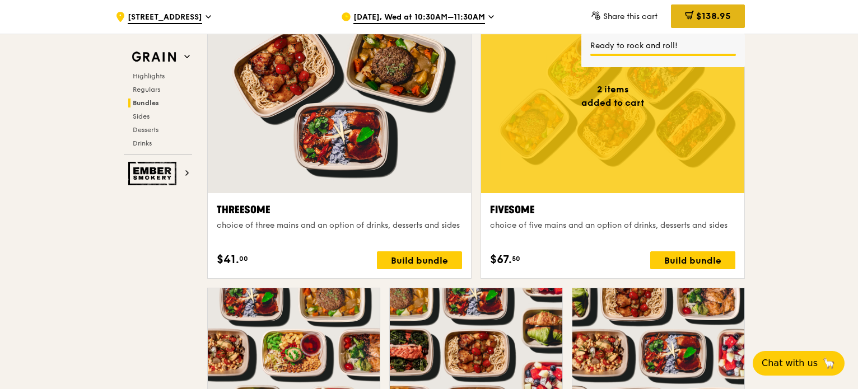
click at [690, 24] on div "$138.95" at bounding box center [708, 16] width 74 height 24
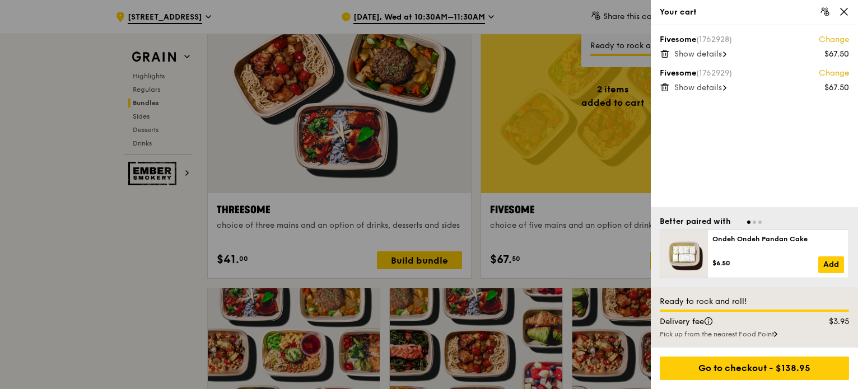
scroll to position [2016, 0]
click at [712, 51] on span "Show details" at bounding box center [698, 54] width 48 height 10
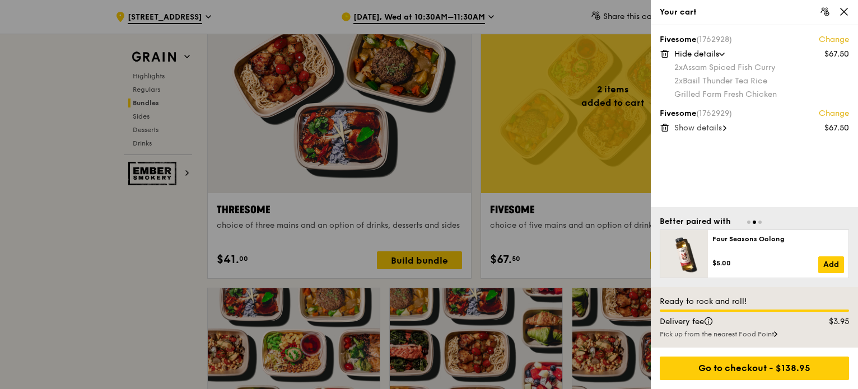
scroll to position [2016, 0]
click at [697, 131] on span "Show details" at bounding box center [698, 128] width 48 height 10
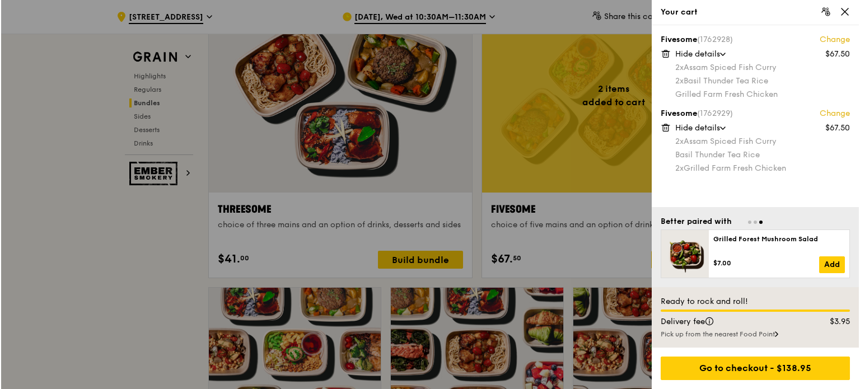
scroll to position [2017, 0]
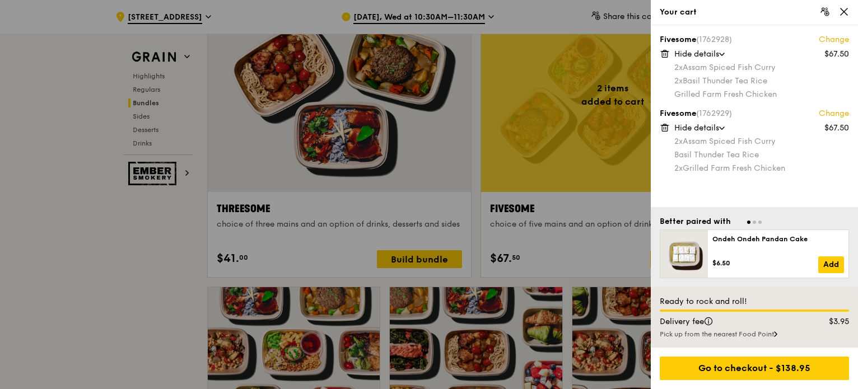
click at [843, 16] on icon at bounding box center [844, 12] width 10 height 10
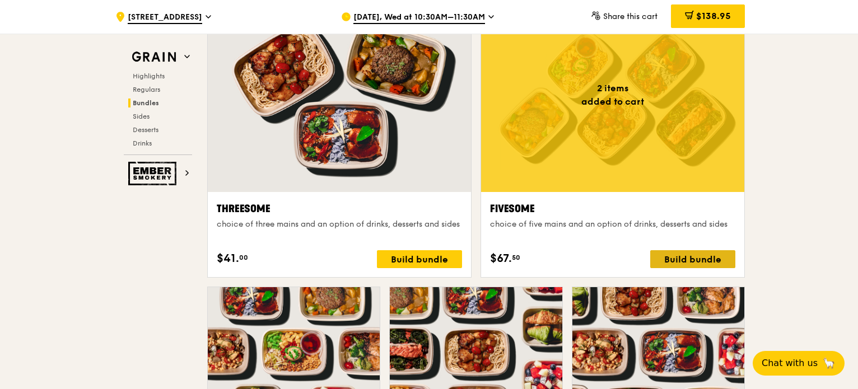
click at [668, 259] on div "Build bundle" at bounding box center [692, 259] width 85 height 18
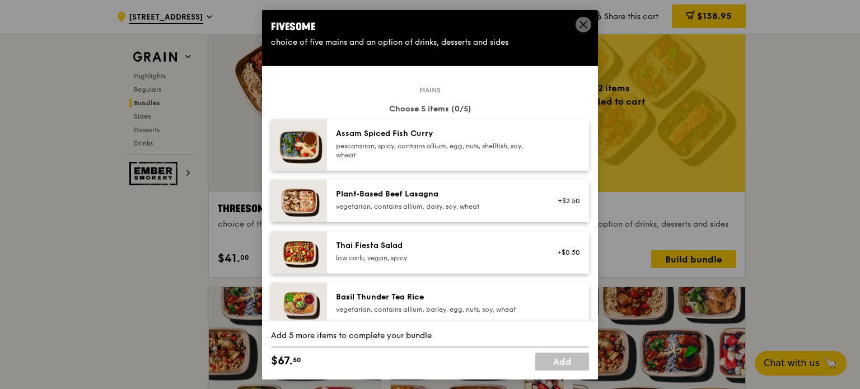
click at [408, 151] on div "pescatarian, spicy, contains allium, egg, nuts, shellfish, soy, wheat" at bounding box center [436, 150] width 201 height 18
click at [339, 302] on div "Basil Thunder Tea Rice" at bounding box center [436, 296] width 201 height 11
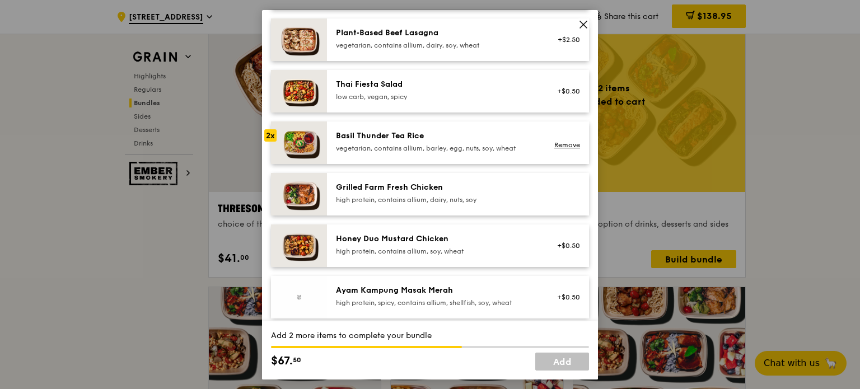
scroll to position [168, 0]
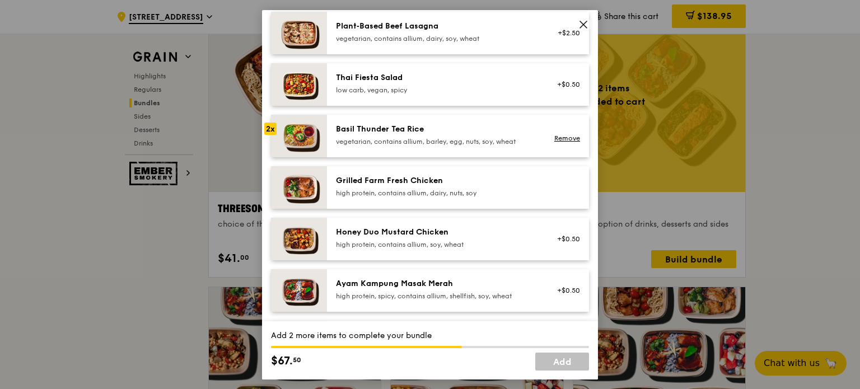
click at [392, 191] on div "high protein, contains allium, dairy, nuts, soy" at bounding box center [436, 192] width 201 height 9
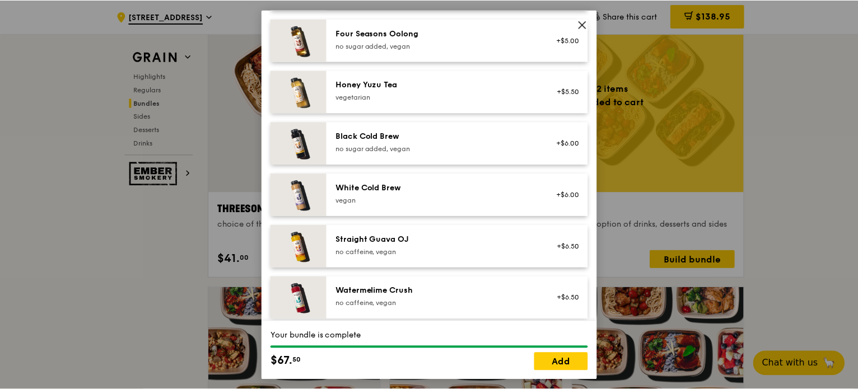
scroll to position [1360, 0]
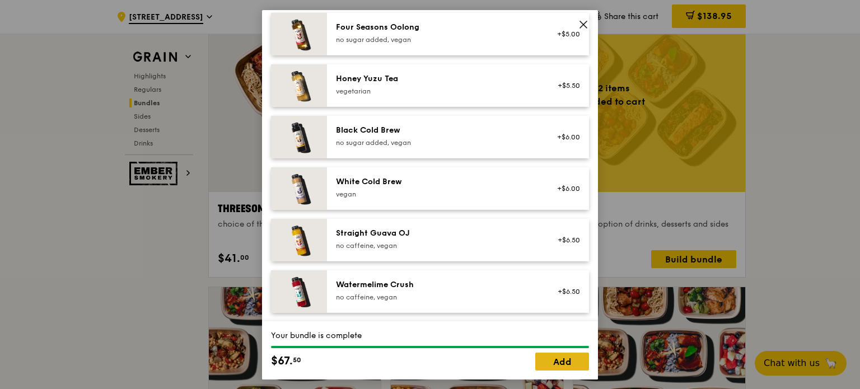
click at [553, 362] on link "Add" at bounding box center [562, 362] width 54 height 18
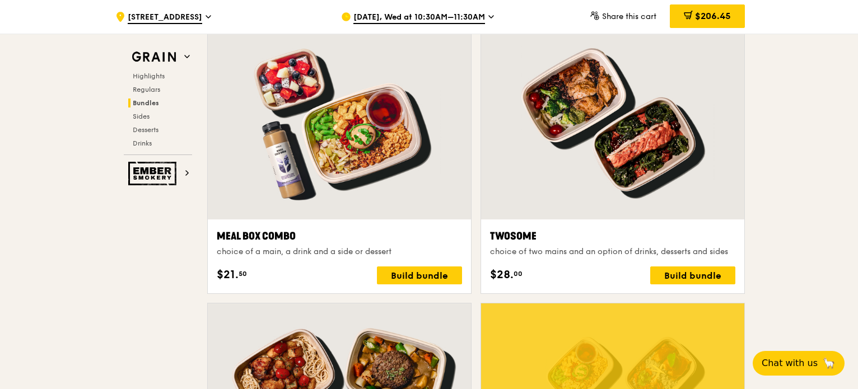
scroll to position [1717, 0]
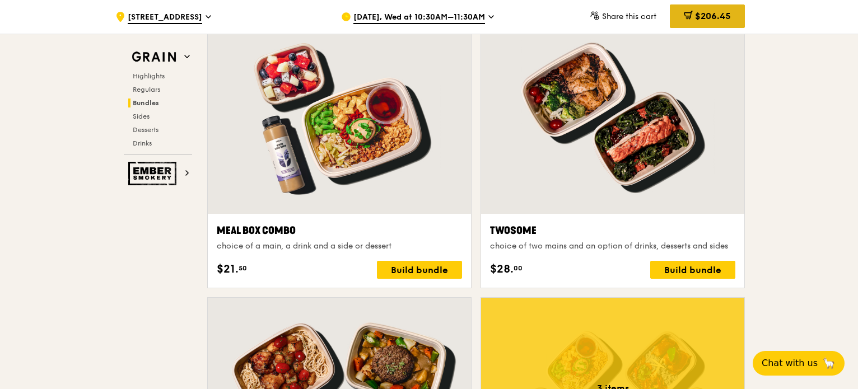
click at [727, 17] on span "$206.45" at bounding box center [713, 16] width 36 height 11
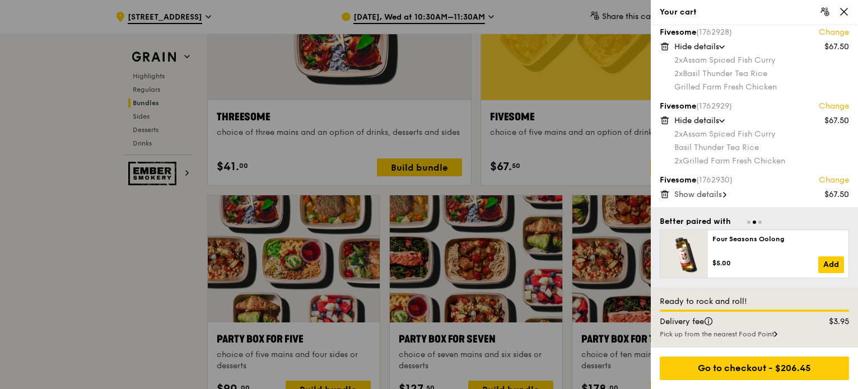
scroll to position [2109, 0]
click at [705, 190] on span "Show details" at bounding box center [698, 195] width 48 height 10
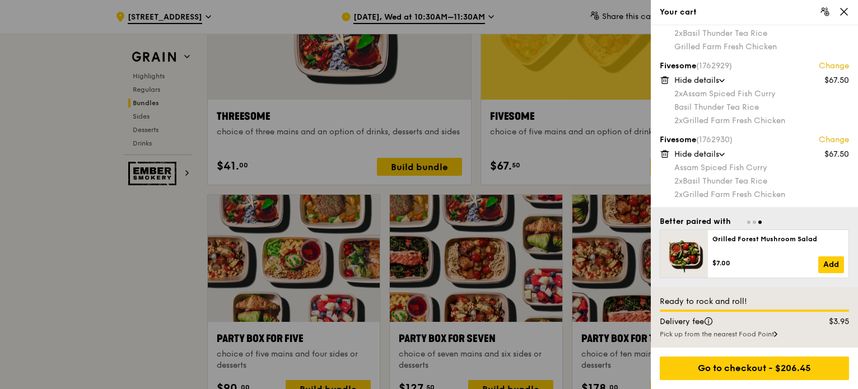
scroll to position [2110, 0]
click at [845, 11] on icon at bounding box center [843, 11] width 7 height 7
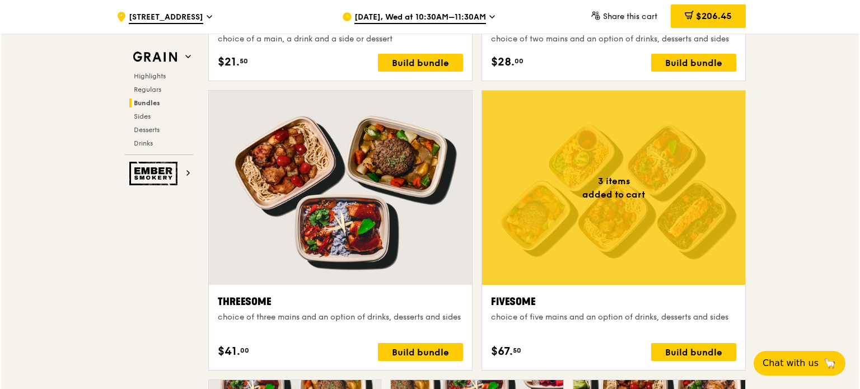
scroll to position [1927, 0]
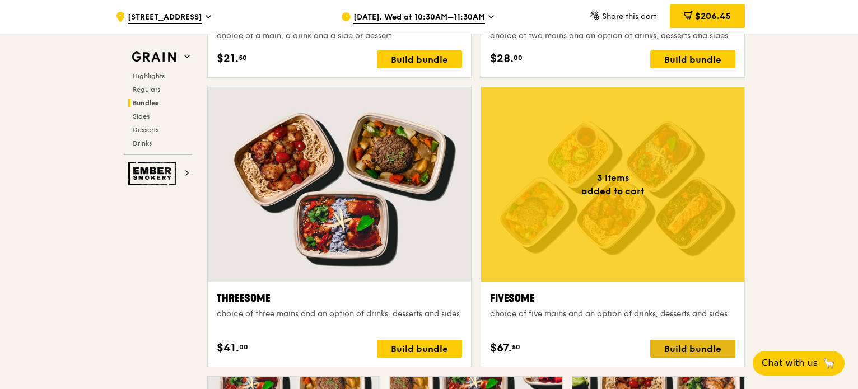
click at [692, 351] on div "Build bundle" at bounding box center [692, 349] width 85 height 18
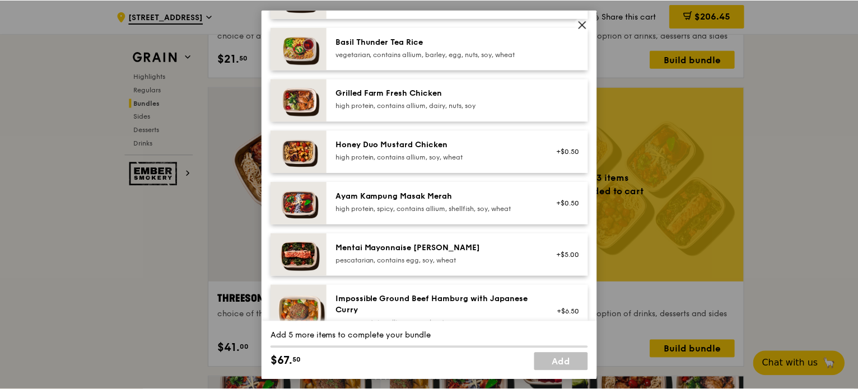
scroll to position [112, 0]
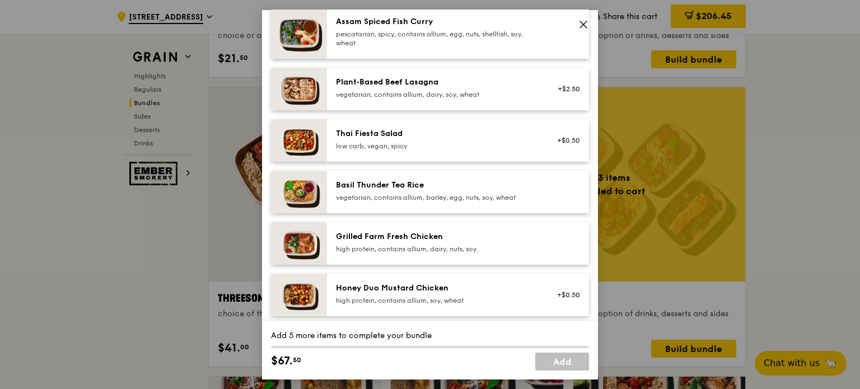
click at [587, 28] on icon at bounding box center [583, 24] width 10 height 10
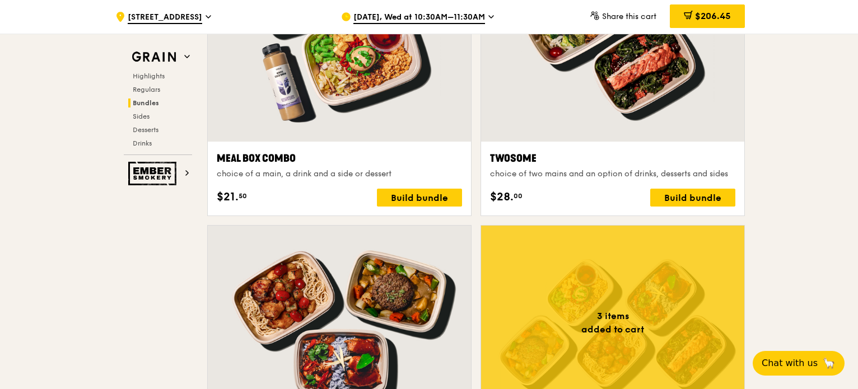
scroll to position [1759, 0]
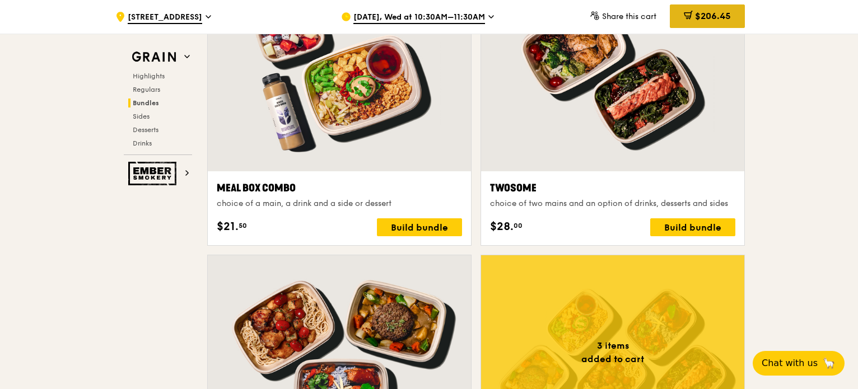
click at [715, 23] on div "$206.45" at bounding box center [707, 16] width 75 height 24
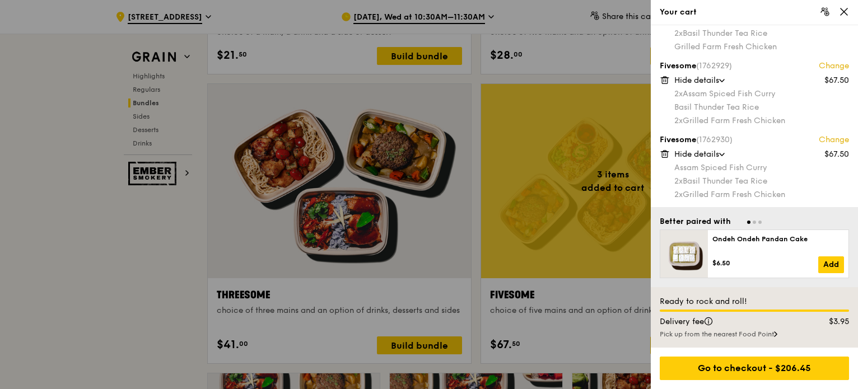
scroll to position [1983, 0]
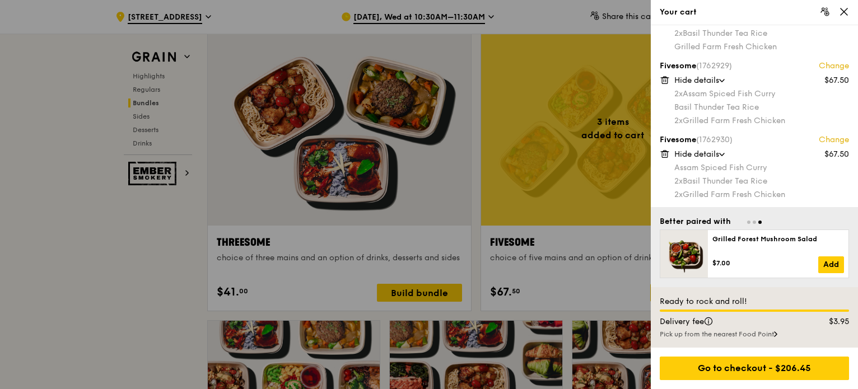
click at [847, 13] on icon at bounding box center [844, 12] width 10 height 10
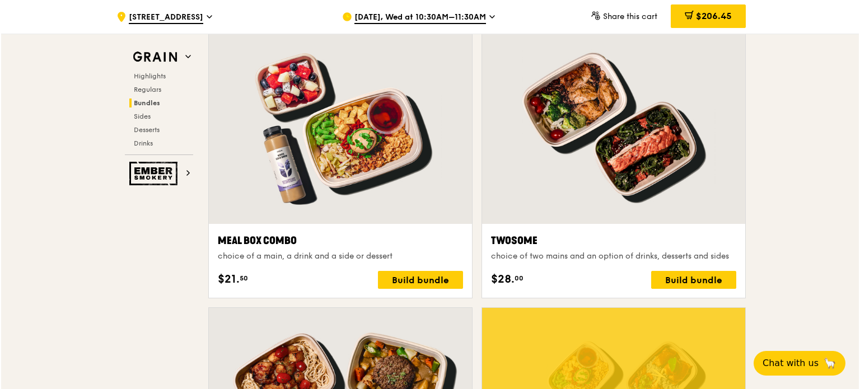
scroll to position [1703, 0]
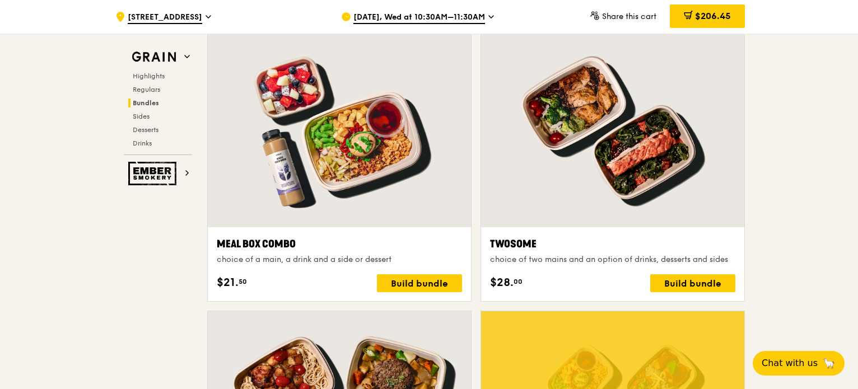
click at [726, 291] on div "Twosome choice of two mains and an option of drinks, desserts and sides $28. 00…" at bounding box center [612, 264] width 263 height 74
click at [713, 286] on div "Build bundle" at bounding box center [692, 283] width 85 height 18
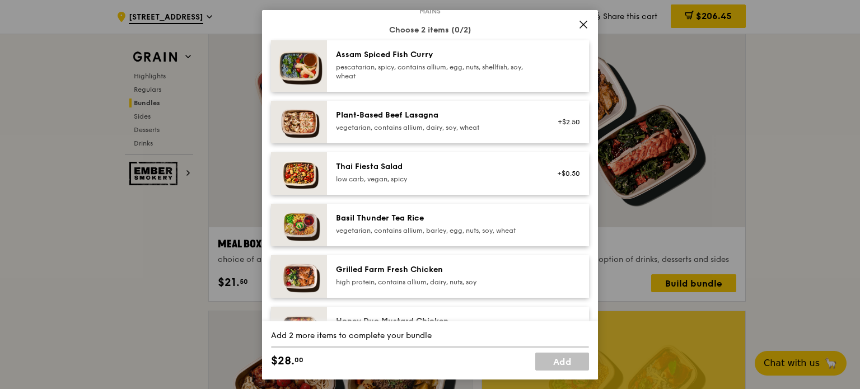
scroll to position [0, 0]
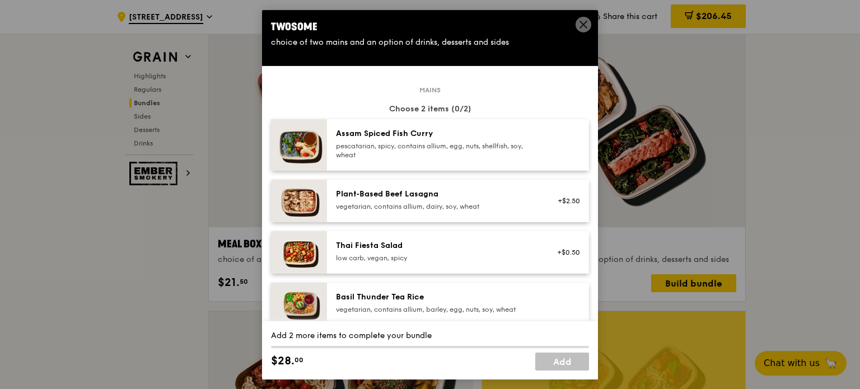
click at [432, 141] on div "pescatarian, spicy, contains allium, egg, nuts, shellfish, soy, wheat" at bounding box center [436, 150] width 201 height 18
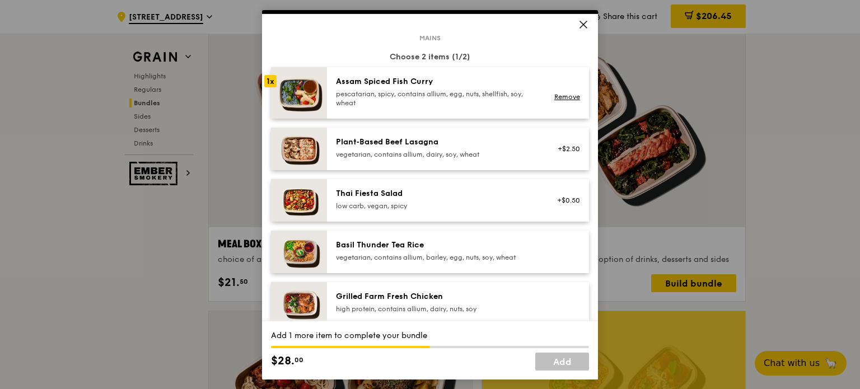
scroll to position [56, 0]
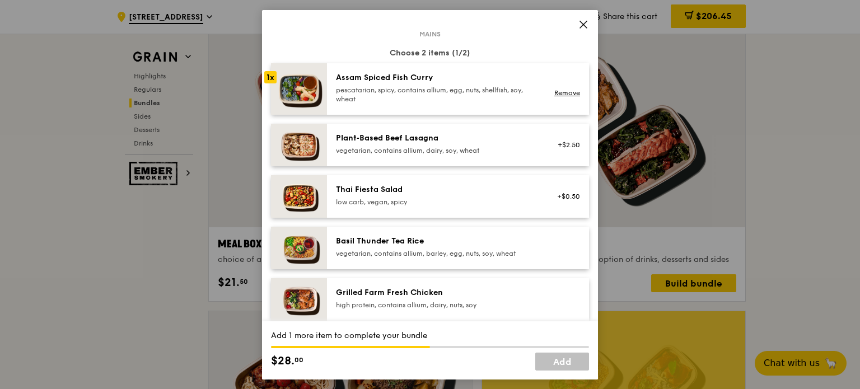
click at [403, 258] on div "Basil Thunder Tea Rice vegetarian, contains allium, barley, egg, nuts, soy, whe…" at bounding box center [436, 247] width 214 height 25
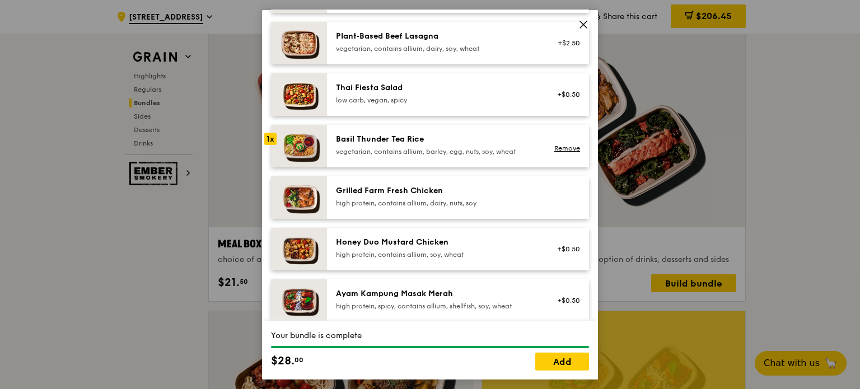
scroll to position [168, 0]
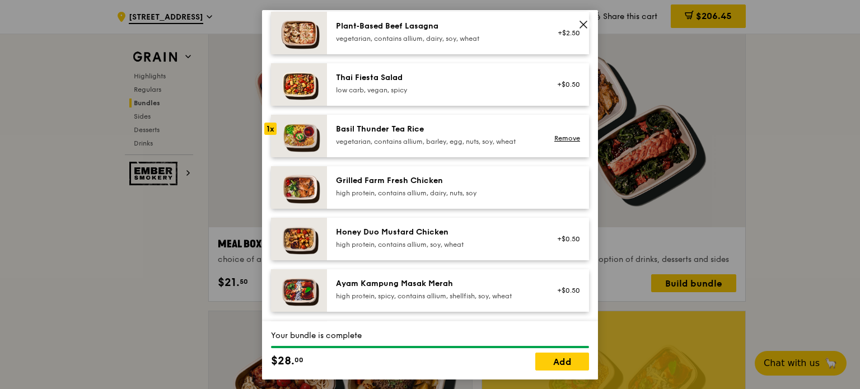
click at [359, 195] on div "high protein, contains allium, dairy, nuts, soy" at bounding box center [436, 192] width 201 height 9
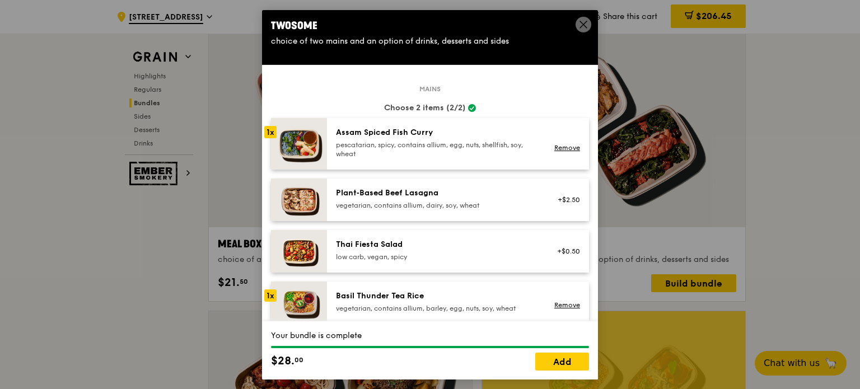
scroll to position [0, 0]
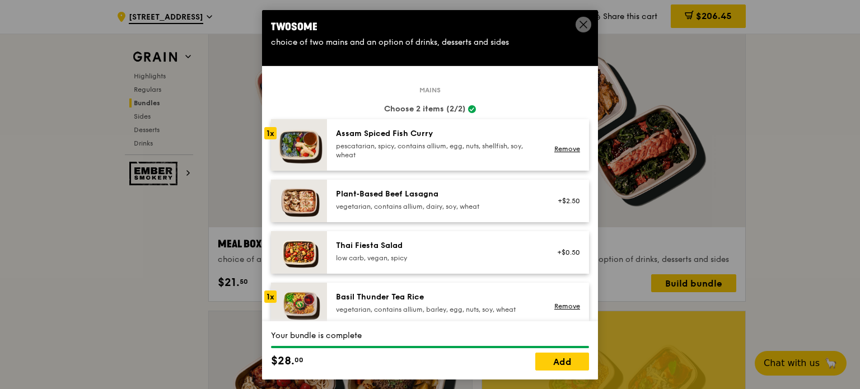
click at [270, 132] on div "1x" at bounding box center [270, 133] width 12 height 12
click at [555, 146] on link "Remove" at bounding box center [567, 149] width 26 height 8
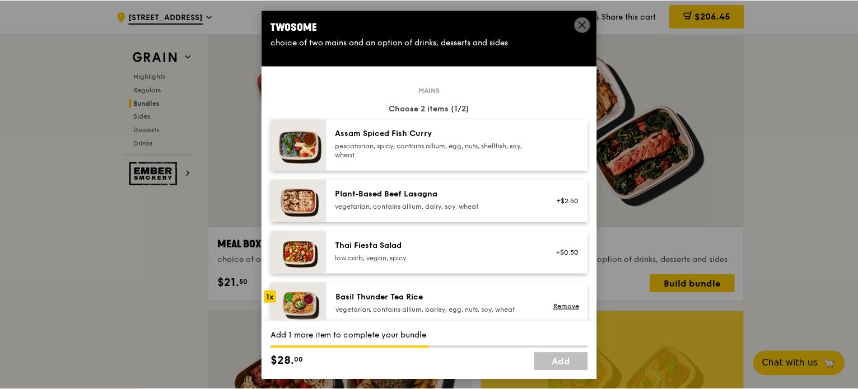
scroll to position [168, 0]
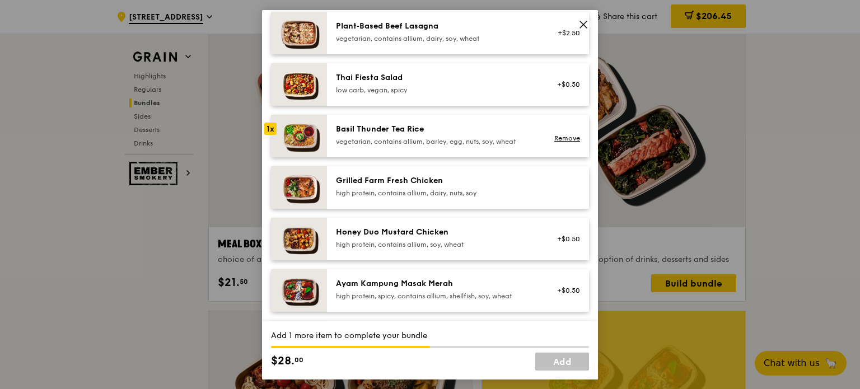
click at [283, 185] on img at bounding box center [299, 187] width 56 height 43
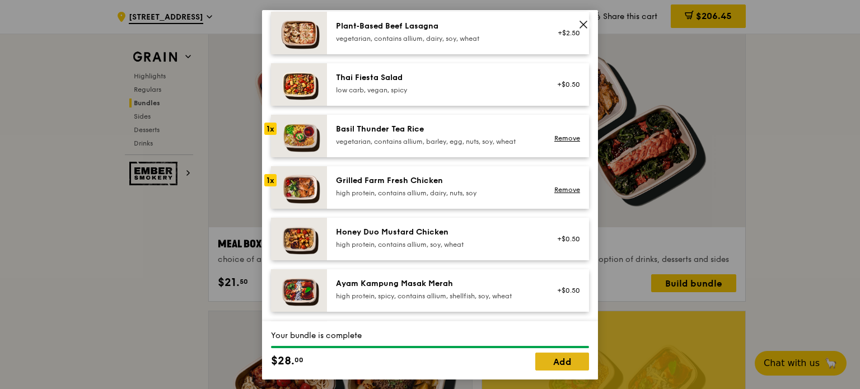
click at [564, 364] on link "Add" at bounding box center [562, 362] width 54 height 18
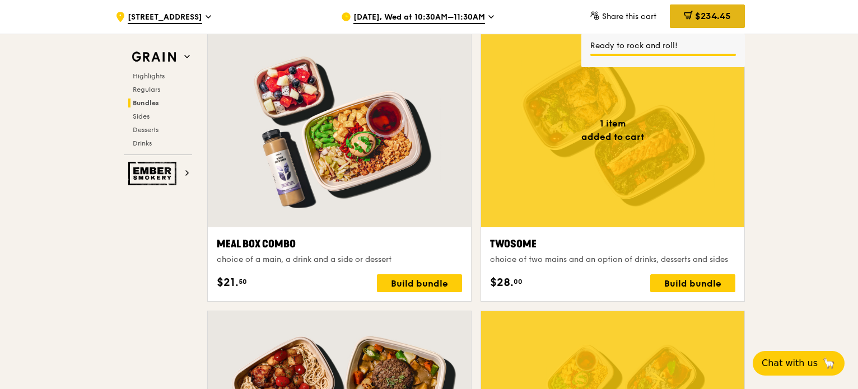
click at [708, 18] on span "$234.45" at bounding box center [713, 16] width 36 height 11
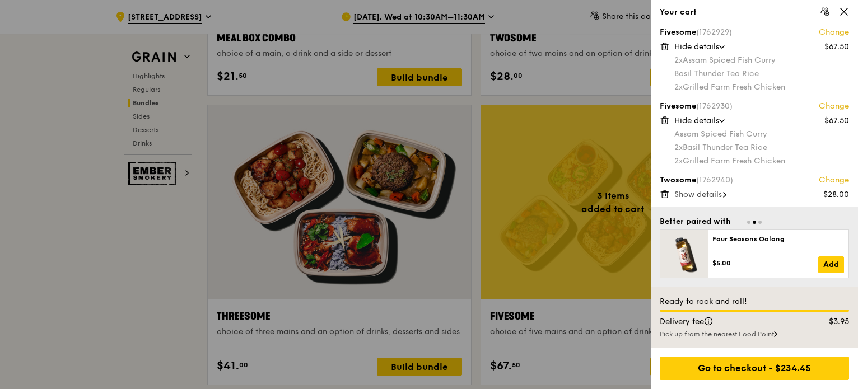
scroll to position [1983, 0]
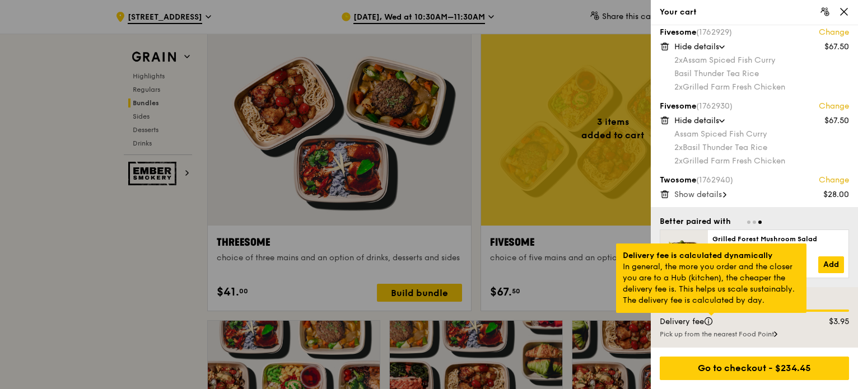
click at [712, 316] on div at bounding box center [711, 314] width 6 height 3
click at [714, 316] on div at bounding box center [711, 314] width 6 height 3
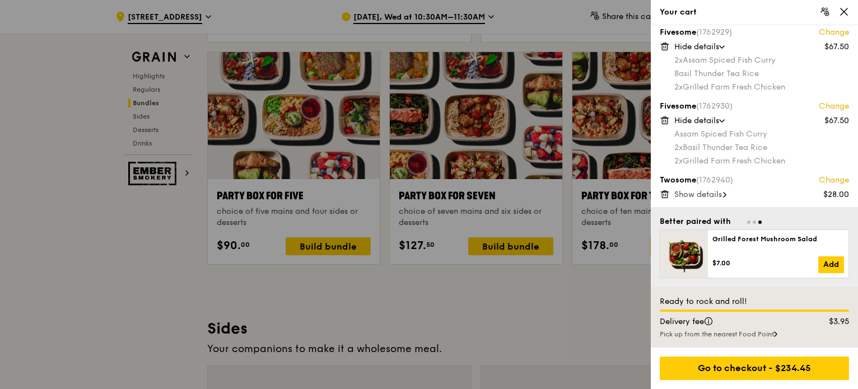
scroll to position [2263, 0]
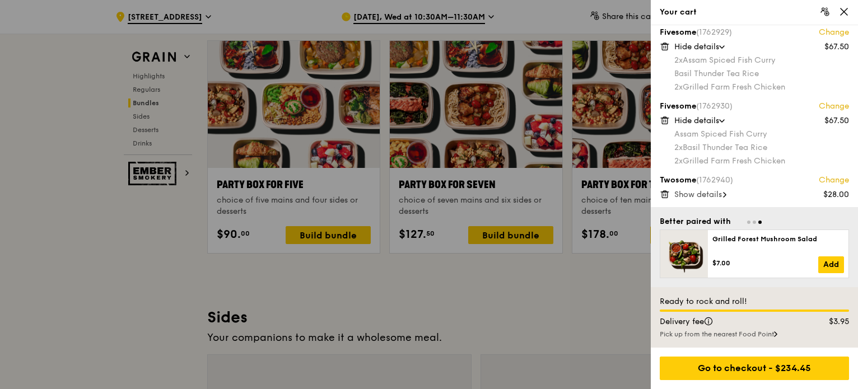
click at [726, 190] on span at bounding box center [724, 194] width 3 height 11
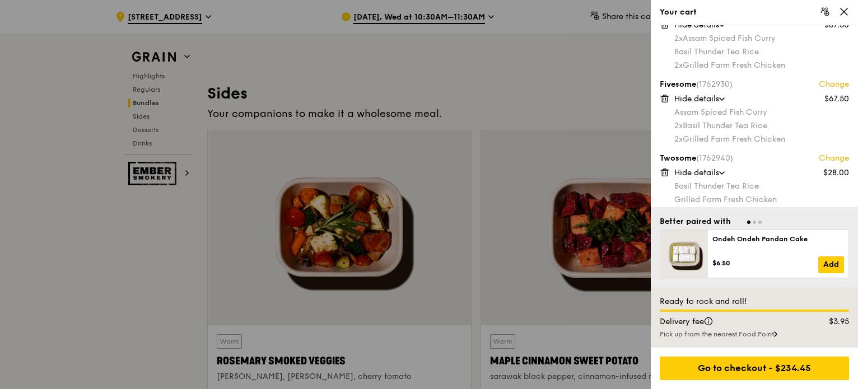
scroll to position [108, 0]
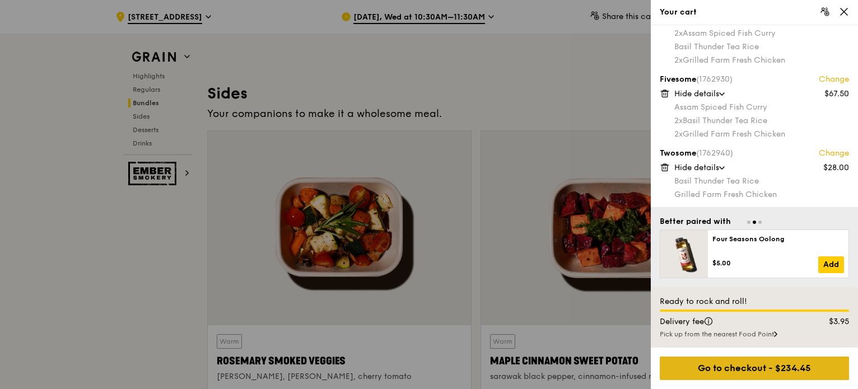
click at [757, 369] on div "Go to checkout - $234.45" at bounding box center [754, 369] width 189 height 24
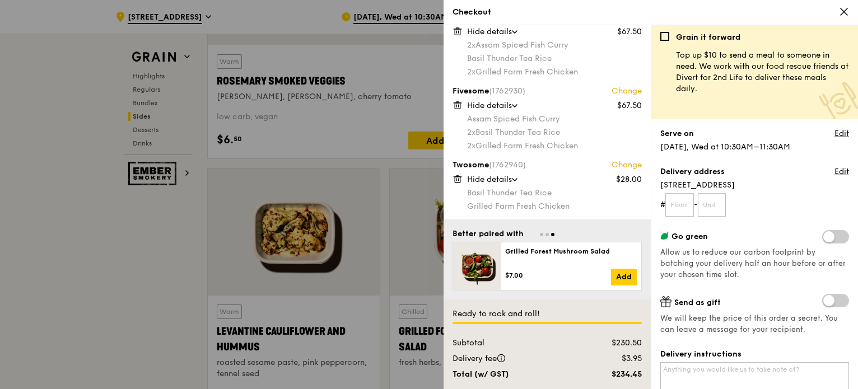
scroll to position [0, 0]
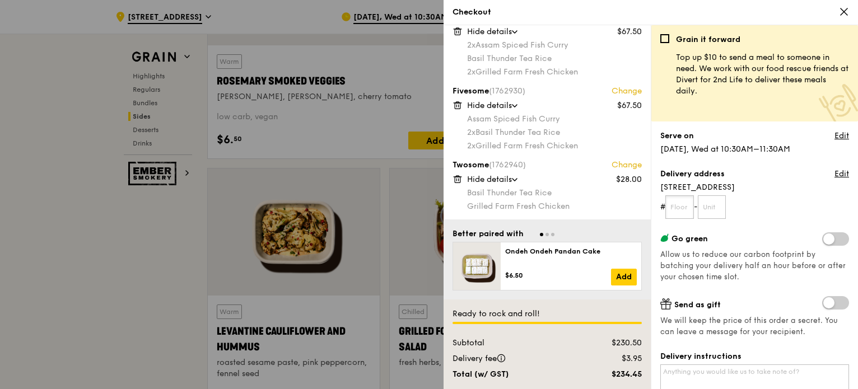
click at [679, 208] on input "text" at bounding box center [679, 207] width 29 height 24
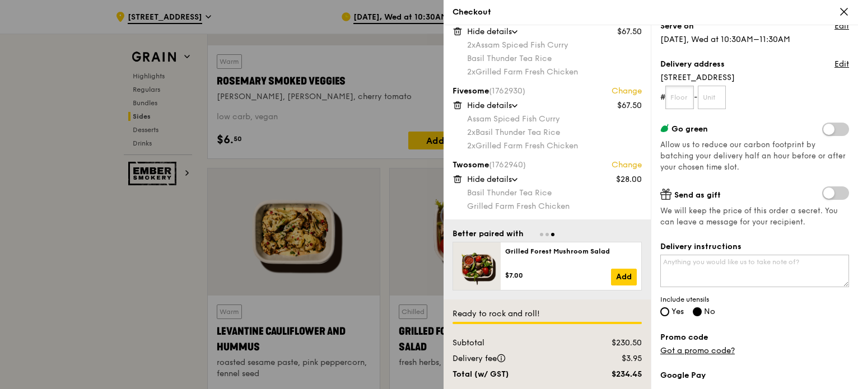
scroll to position [115, 0]
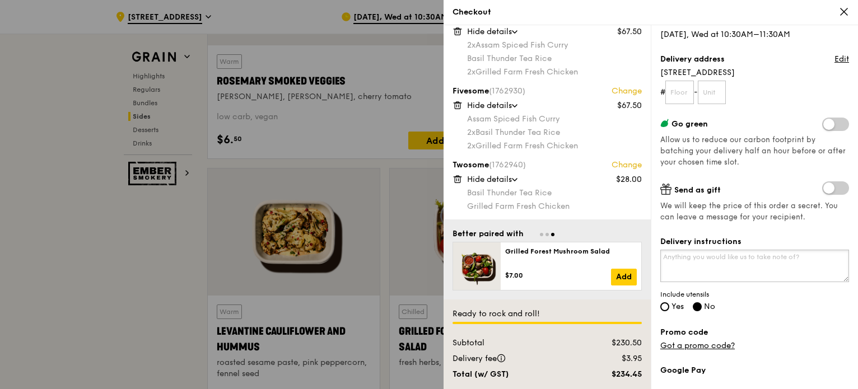
click at [703, 268] on textarea "Delivery instructions" at bounding box center [754, 266] width 189 height 32
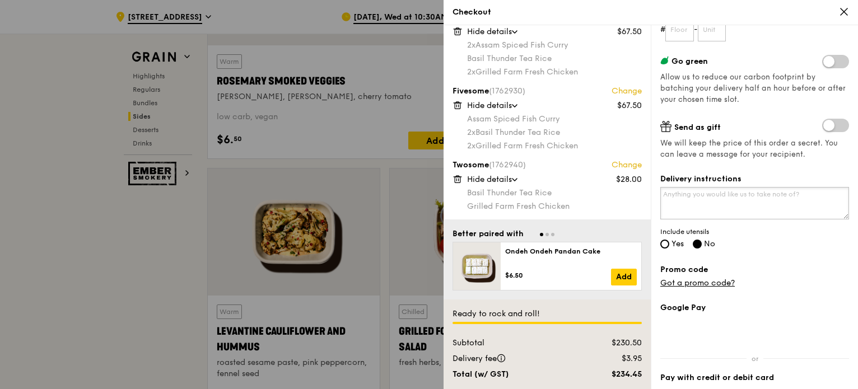
scroll to position [183, 0]
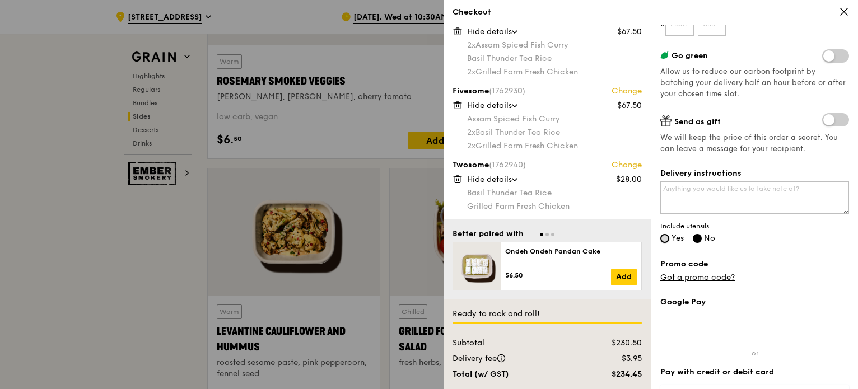
click at [664, 241] on input "Yes" at bounding box center [664, 238] width 9 height 9
radio input "true"
radio input "false"
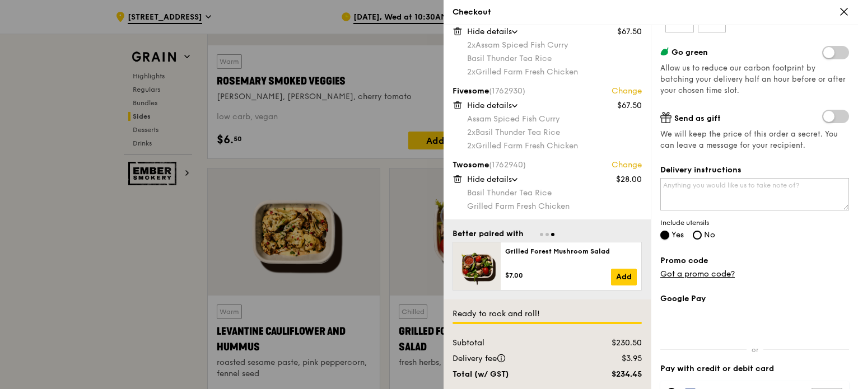
scroll to position [185, 0]
click at [679, 199] on textarea "Delivery instructions" at bounding box center [754, 196] width 189 height 32
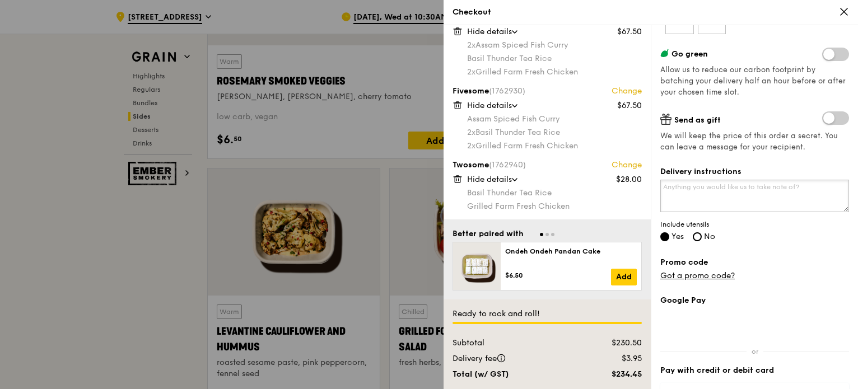
scroll to position [181, 0]
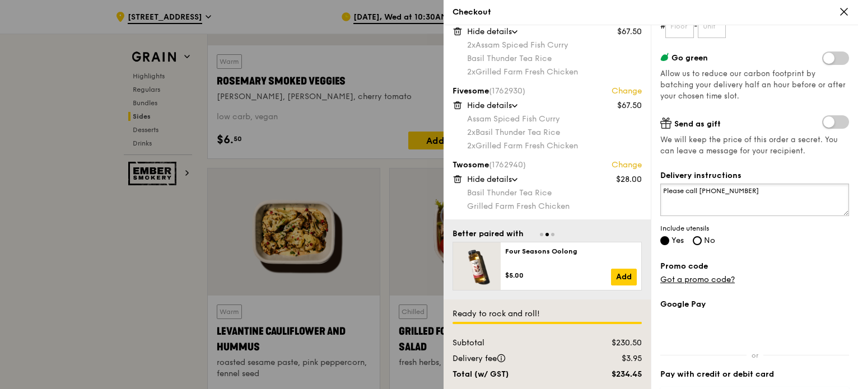
click at [713, 189] on textarea "Please call 97417258" at bounding box center [754, 200] width 189 height 32
click at [755, 193] on textarea "Please call 9741 7258" at bounding box center [754, 200] width 189 height 32
click at [700, 189] on textarea "Please call 9741 7258" at bounding box center [754, 200] width 189 height 32
click at [800, 192] on textarea "Please call Ms. Huiyan Chua (9741 7258" at bounding box center [754, 200] width 189 height 32
click at [759, 190] on textarea "Please call Ms. Huiyan Chua (9741 7258)" at bounding box center [754, 200] width 189 height 32
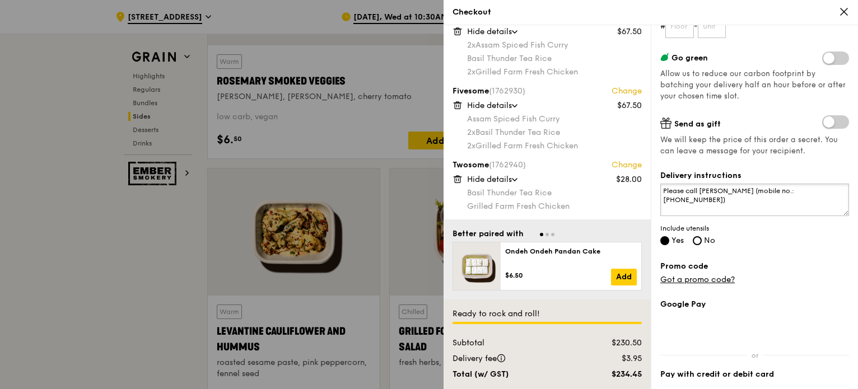
click at [834, 188] on textarea "Please call Ms. Huiyan Chua (mobile no.: 9741 7258)" at bounding box center [754, 200] width 189 height 32
click at [796, 190] on textarea "Please call Ms. Huiyan Chua (mobile no.: 9741 7258)" at bounding box center [754, 200] width 189 height 32
click at [797, 190] on textarea "Please call Ms. Huiyan Chua (mobile no.: 9741 7258)" at bounding box center [754, 200] width 189 height 32
click at [835, 194] on textarea "Please call Ms. Huiyan Chua (mobile no.: 9741 7258)" at bounding box center [754, 200] width 189 height 32
click at [744, 199] on textarea "Please call Ms. Huiyan Chua (mobile no.: 9741 7258) upon delivery. There is a b…" at bounding box center [754, 200] width 189 height 32
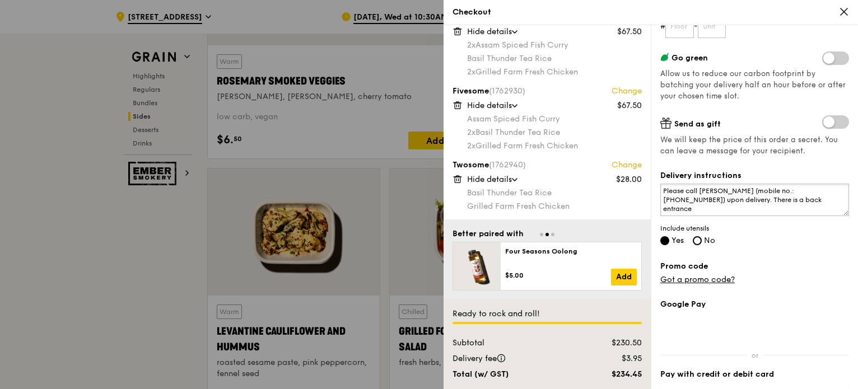
click at [712, 203] on textarea "Please call Ms. Huiyan Chua (mobile no.: 9741 7258) upon delivery. There is a b…" at bounding box center [754, 200] width 189 height 32
click at [727, 212] on textarea "Please call Ms. Huiyan Chua (mobile no.: 9741 7258) upon delivery. Meet at leve…" at bounding box center [754, 200] width 189 height 32
click at [667, 210] on textarea "Please call Ms. Huiyan Chua (mobile no.: 9741 7258) upon delivery. Meet at leve…" at bounding box center [754, 200] width 189 height 32
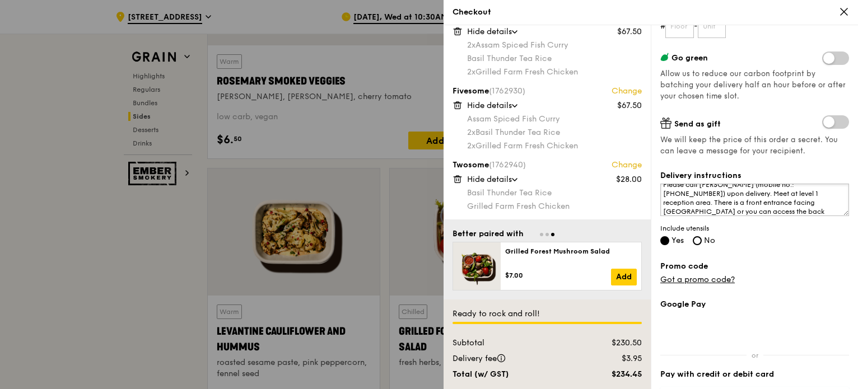
click at [803, 211] on textarea "Please call Ms. Huiyan Chua (mobile no.: 9741 7258) upon delivery. Meet at leve…" at bounding box center [754, 200] width 189 height 32
click at [805, 205] on textarea "Please call Ms. Huiyan Chua (mobile no.: 9741 7258) upon delivery. Meet at leve…" at bounding box center [754, 200] width 189 height 32
click at [679, 212] on textarea "Please call Ms. Huiyan Chua (mobile no.: 9741 7258) upon delivery. Meet at leve…" at bounding box center [754, 200] width 189 height 32
drag, startPoint x: 732, startPoint y: 203, endPoint x: 740, endPoint y: 205, distance: 8.7
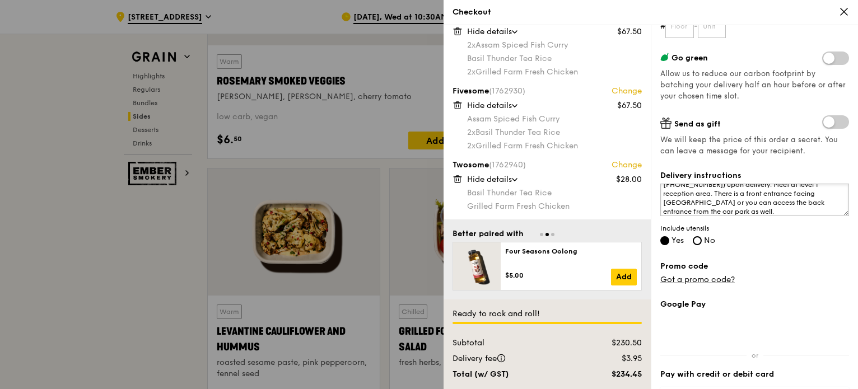
click at [732, 203] on textarea "Please call Ms. Huiyan Chua (mobile no.: 9741 7258) upon delivery. Meet at leve…" at bounding box center [754, 200] width 189 height 32
click at [737, 201] on textarea "Please call Ms. Huiyan Chua (mobile no.: 9741 7258) upon delivery. Meet at leve…" at bounding box center [754, 200] width 189 height 32
click at [735, 211] on textarea "Please call Ms. Huiyan Chua (mobile no.: 9741 7258) upon delivery. Meet at leve…" at bounding box center [754, 200] width 189 height 32
click at [786, 190] on textarea "Please call Ms. Huiyan Chua (mobile no.: 9741 7258) upon delivery. Meet at leve…" at bounding box center [754, 200] width 189 height 32
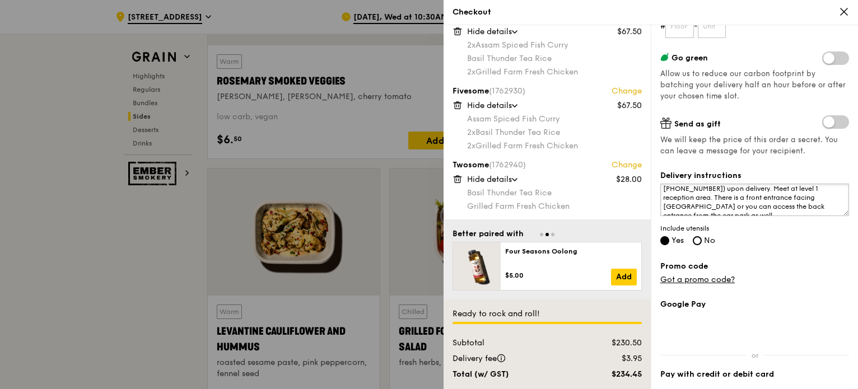
scroll to position [0, 0]
drag, startPoint x: 810, startPoint y: 191, endPoint x: 786, endPoint y: 205, distance: 27.4
click at [786, 205] on textarea "Please call Ms. Huiyan Chua (mobile no.: 9741 7258) upon delivery. Meet at leve…" at bounding box center [754, 200] width 189 height 32
click at [677, 203] on textarea "Please call Ms. Huiyan Chua (mobile no.: 9741 7258) upon delivery. Meet at leve…" at bounding box center [754, 200] width 189 height 32
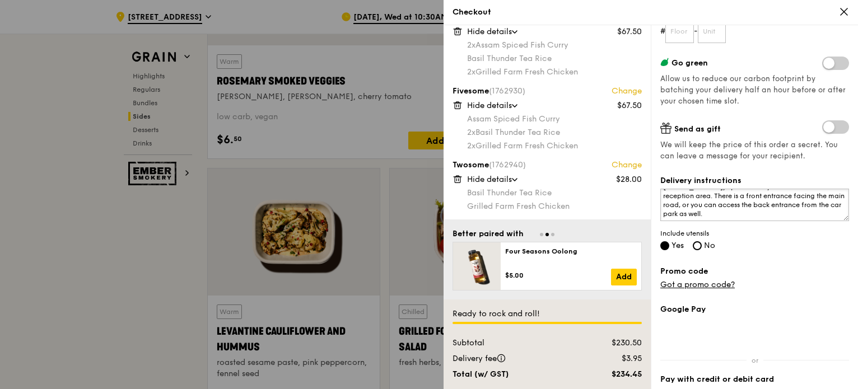
click at [742, 214] on textarea "Please call Ms. Huiyan Chua (mobile no.: 9741 7258) upon delivery. Meet at leve…" at bounding box center [754, 205] width 189 height 32
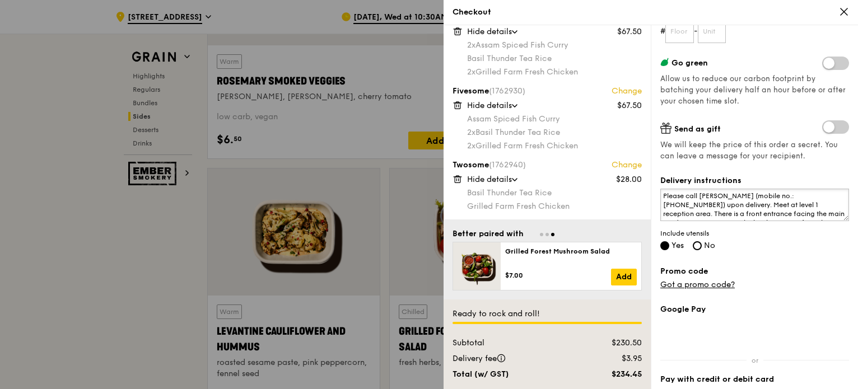
drag, startPoint x: 741, startPoint y: 217, endPoint x: 658, endPoint y: 195, distance: 85.7
click at [658, 195] on div "Grain it forward Top up $10 to send a meal to someone in need. We work with our…" at bounding box center [754, 207] width 207 height 364
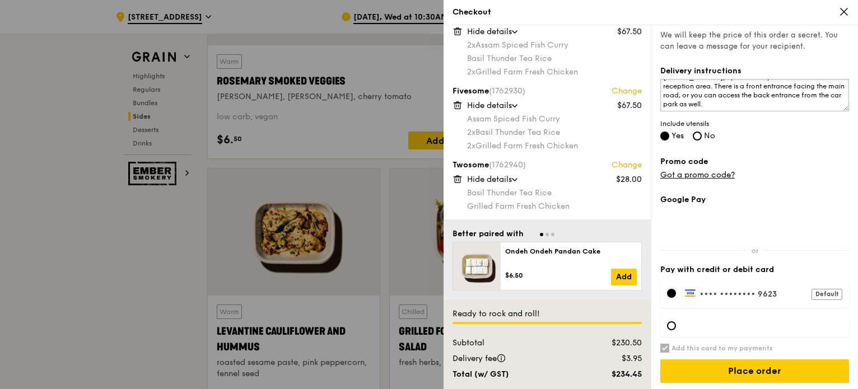
scroll to position [288, 0]
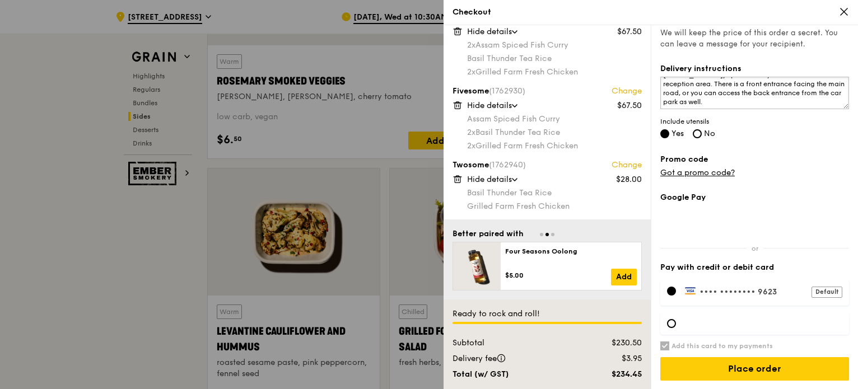
click at [753, 105] on textarea "Please call Ms. Huiyan Chua (mobile no.: 9741 7258) upon delivery. Meet at leve…" at bounding box center [754, 93] width 189 height 32
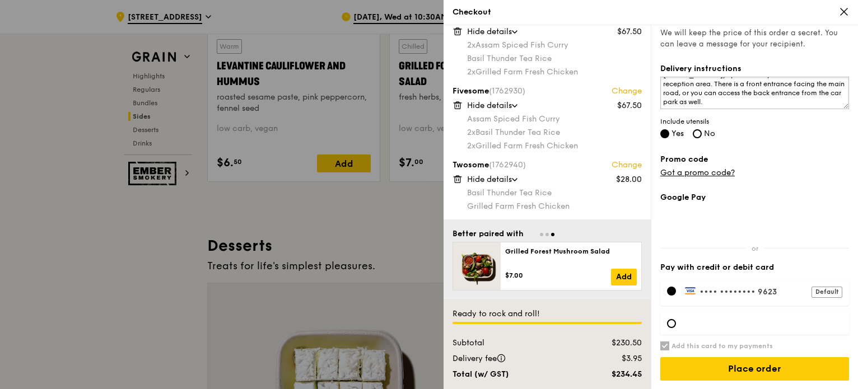
scroll to position [3047, 0]
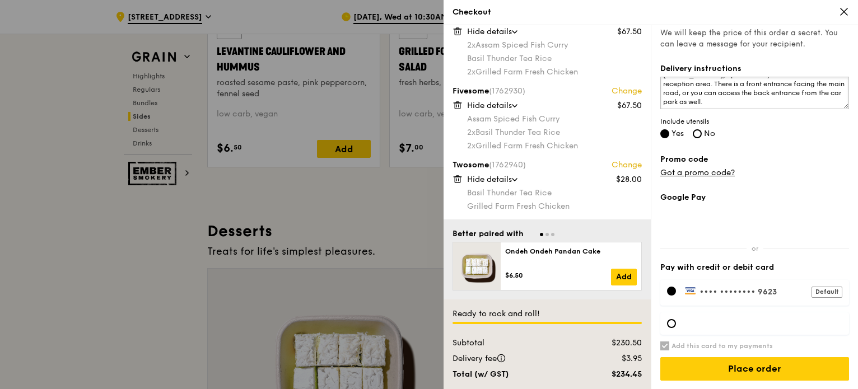
type textarea "Please call Ms. Huiyan Chua (mobile no.: 9741 7258) upon delivery. Meet at leve…"
click at [814, 296] on div "Default" at bounding box center [826, 292] width 31 height 11
click at [820, 288] on div "Default" at bounding box center [826, 292] width 31 height 11
drag, startPoint x: 738, startPoint y: 105, endPoint x: 648, endPoint y: 71, distance: 96.4
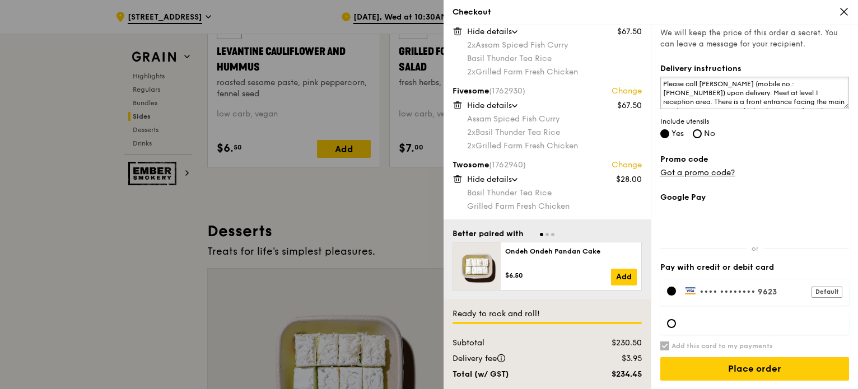
click at [648, 71] on div "Fivesome (1762928) Change $67.50 Hide details 2x Assam Spiced Fish Curry 2x Bas…" at bounding box center [650, 207] width 414 height 364
click at [810, 89] on textarea "Please call Ms. Huiyan Chua (mobile no.: 9741 7258) upon delivery. Meet at leve…" at bounding box center [754, 93] width 189 height 32
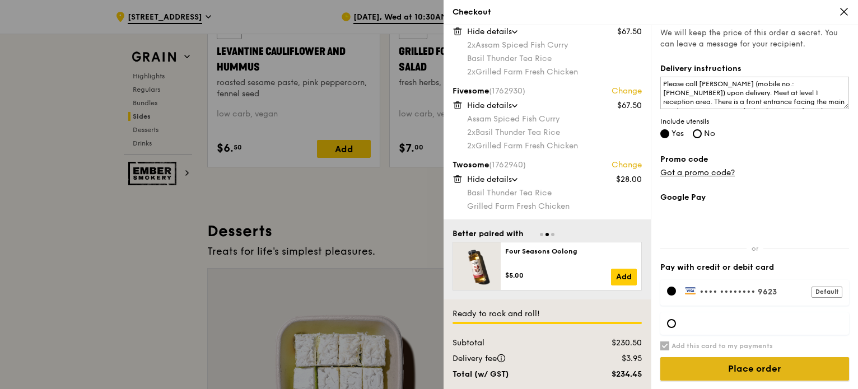
click at [746, 373] on input "Place order" at bounding box center [754, 369] width 189 height 24
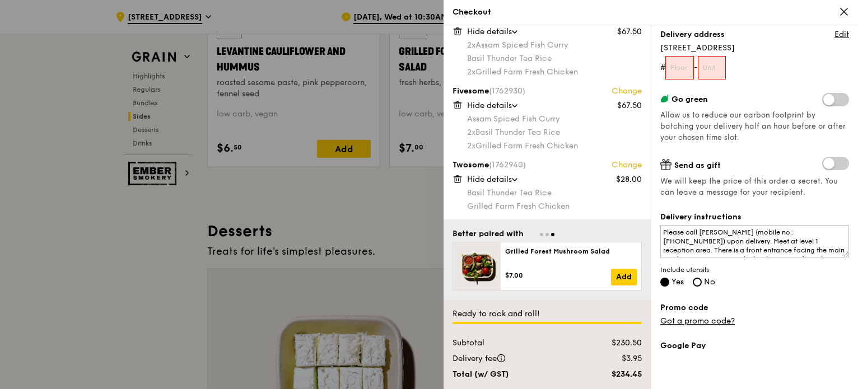
scroll to position [54, 0]
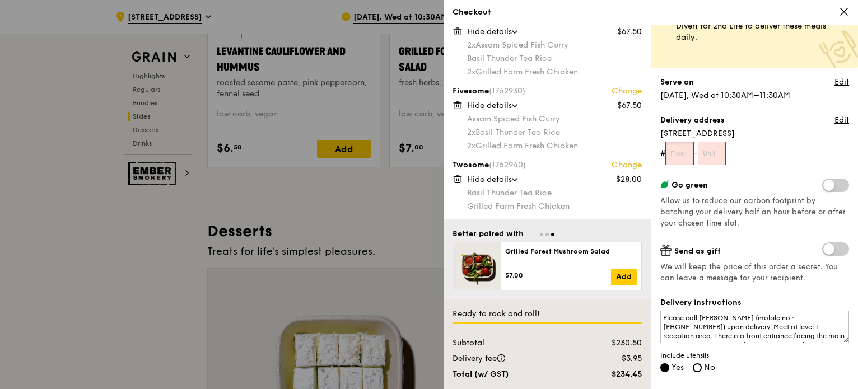
click at [681, 155] on input "text" at bounding box center [679, 154] width 29 height 24
type input "01"
click at [723, 155] on input "text" at bounding box center [712, 154] width 29 height 24
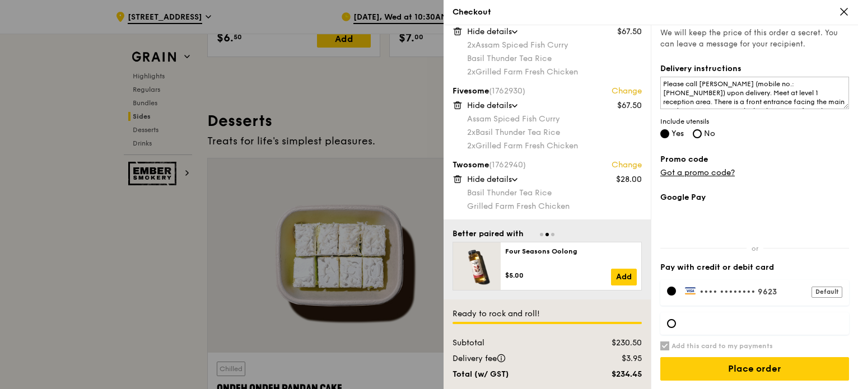
scroll to position [3159, 0]
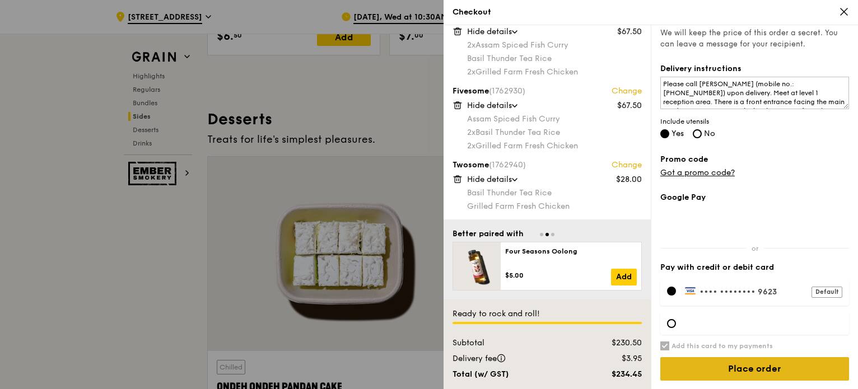
type input "00"
click at [758, 369] on input "Place order" at bounding box center [754, 369] width 189 height 24
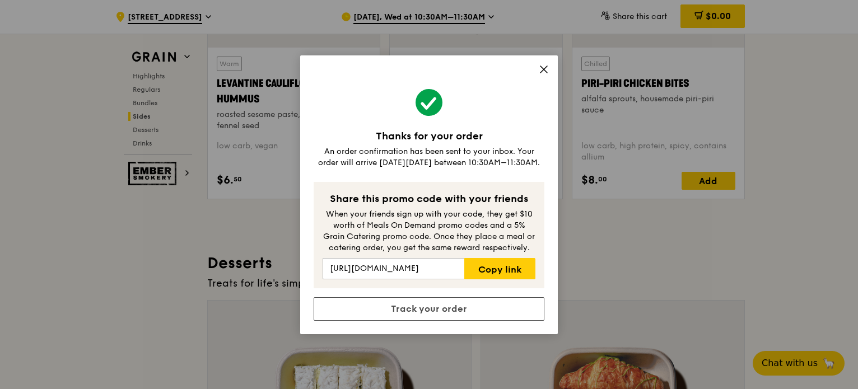
scroll to position [2991, 0]
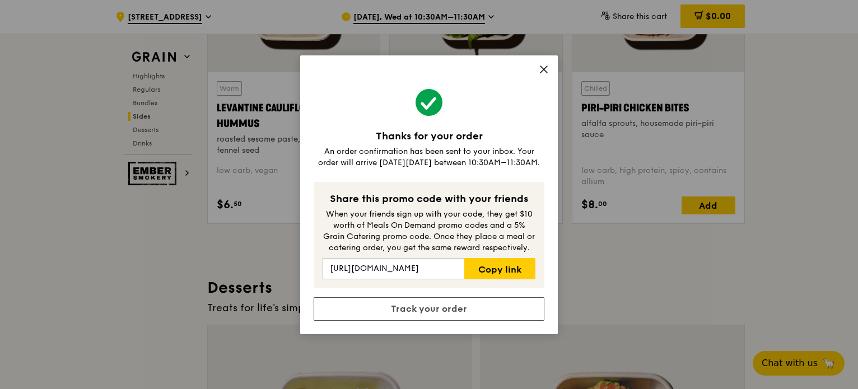
click at [549, 73] on div "Thanks for your order An order confirmation has been sent to your inbox. Your o…" at bounding box center [429, 194] width 258 height 279
click at [544, 69] on icon at bounding box center [543, 69] width 7 height 7
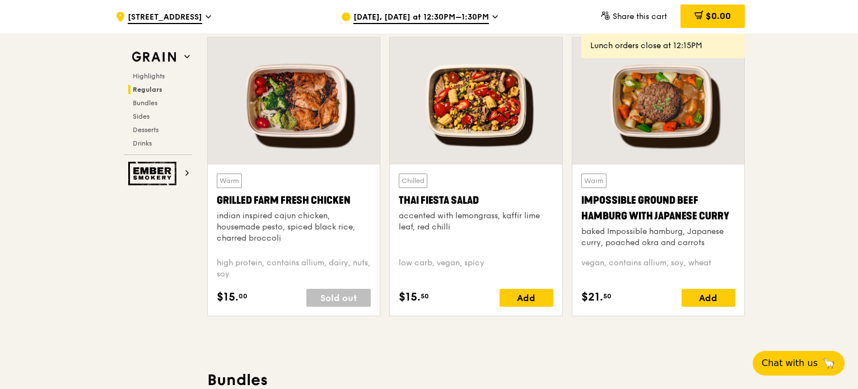
scroll to position [0, 0]
